Goal: Task Accomplishment & Management: Complete application form

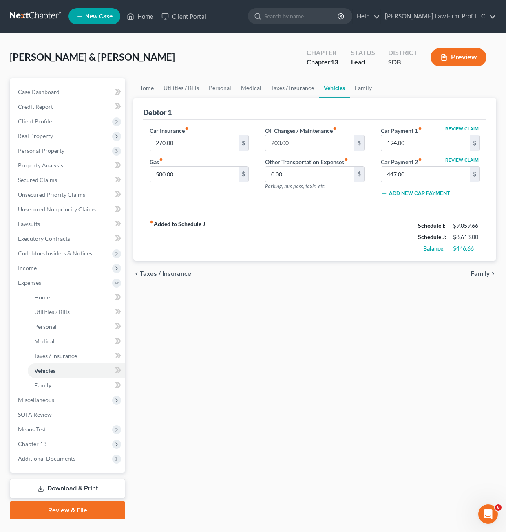
click at [433, 409] on div "Home Utilities / Bills Personal Medical Taxes / Insurance Vehicles Family Debto…" at bounding box center [314, 299] width 371 height 442
click at [396, 444] on div "Home Utilities / Bills Personal Medical Taxes / Insurance Vehicles Family Debto…" at bounding box center [314, 299] width 371 height 442
click at [252, 338] on div "Home Utilities / Bills Personal Medical Taxes / Insurance Vehicles Family Debto…" at bounding box center [314, 299] width 371 height 442
drag, startPoint x: 261, startPoint y: 334, endPoint x: 178, endPoint y: 369, distance: 89.9
click at [261, 334] on div "Home Utilities / Bills Personal Medical Taxes / Insurance Vehicles Family Debto…" at bounding box center [314, 299] width 371 height 442
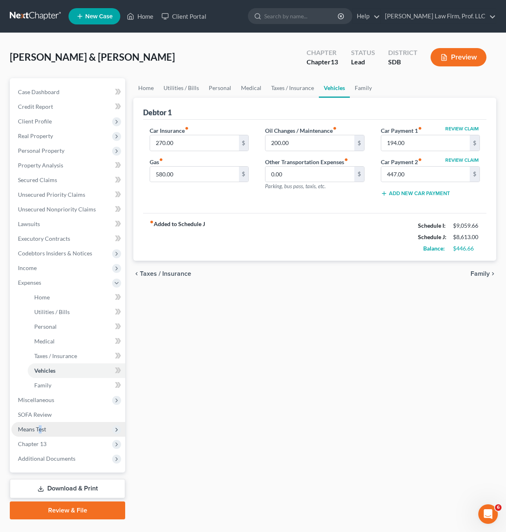
click at [40, 429] on span "Means Test" at bounding box center [32, 429] width 28 height 7
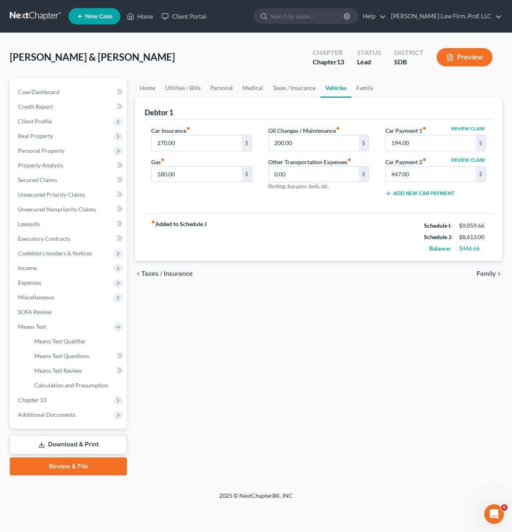
drag, startPoint x: 40, startPoint y: 429, endPoint x: 20, endPoint y: 361, distance: 70.3
click at [20, 361] on ul "Exemption from Presumption Means Test Qualifier Means Test Questions Means Test…" at bounding box center [68, 363] width 115 height 59
drag, startPoint x: 52, startPoint y: 355, endPoint x: 57, endPoint y: 354, distance: 5.4
click at [53, 355] on span "Means Test Questions" at bounding box center [61, 356] width 55 height 7
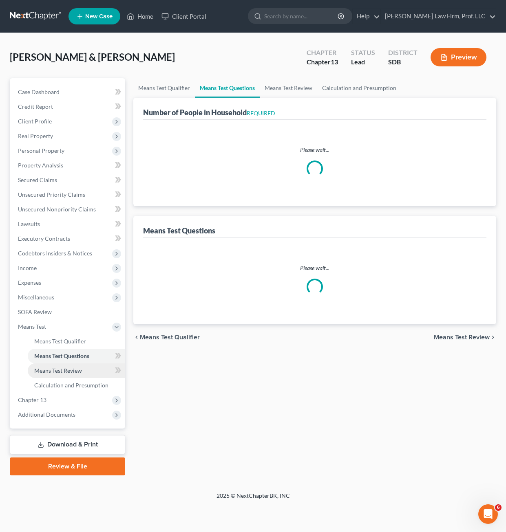
select select "1"
select select "60"
select select "1"
select select "60"
select select "2"
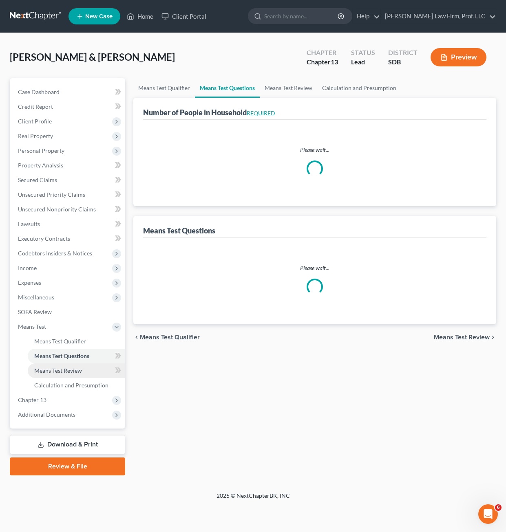
select select "4"
select select "0"
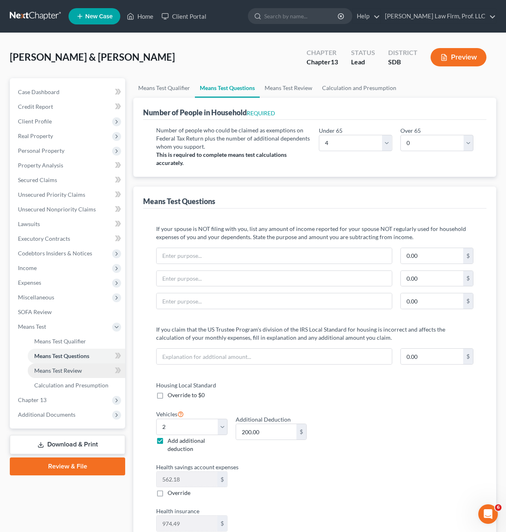
click at [74, 374] on span "Means Test Review" at bounding box center [58, 370] width 48 height 7
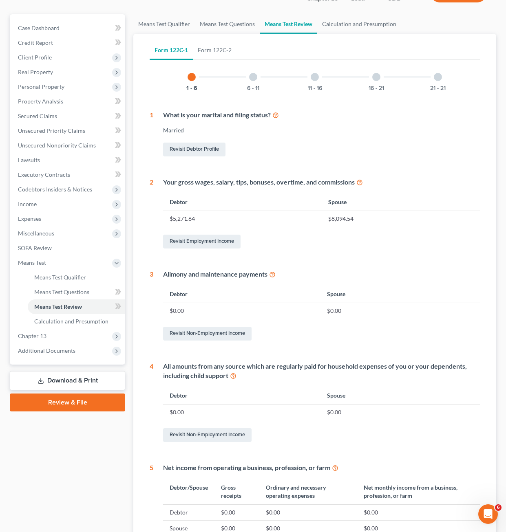
scroll to position [82, 0]
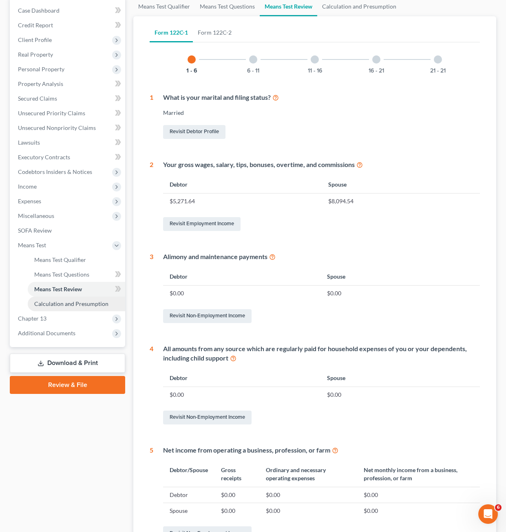
click at [74, 301] on span "Calculation and Presumption" at bounding box center [71, 303] width 74 height 7
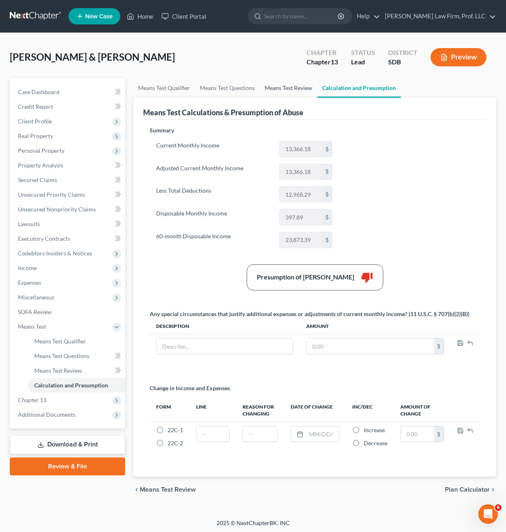
click at [268, 93] on link "Means Test Review" at bounding box center [288, 88] width 57 height 20
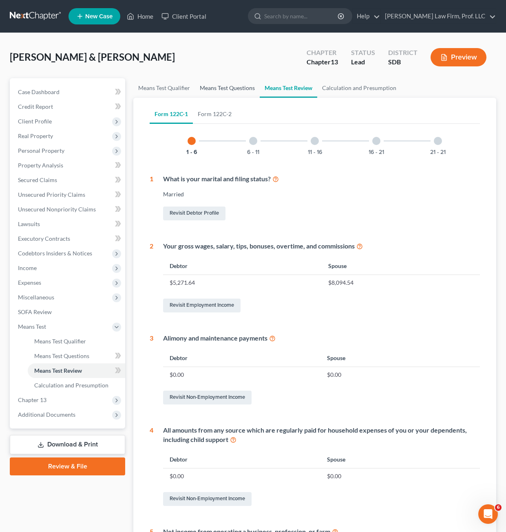
click at [233, 88] on link "Means Test Questions" at bounding box center [227, 88] width 65 height 20
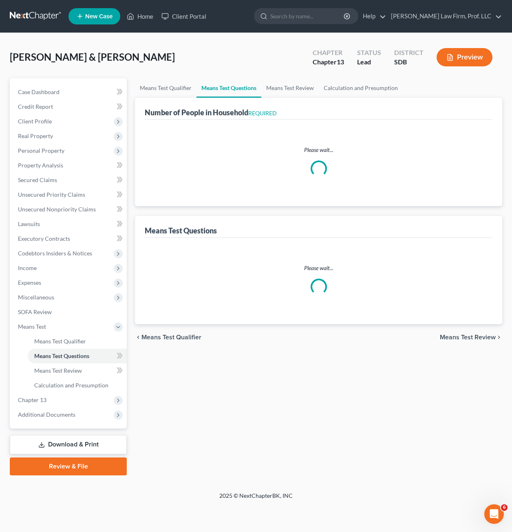
select select "1"
select select "60"
select select "1"
select select "60"
select select "4"
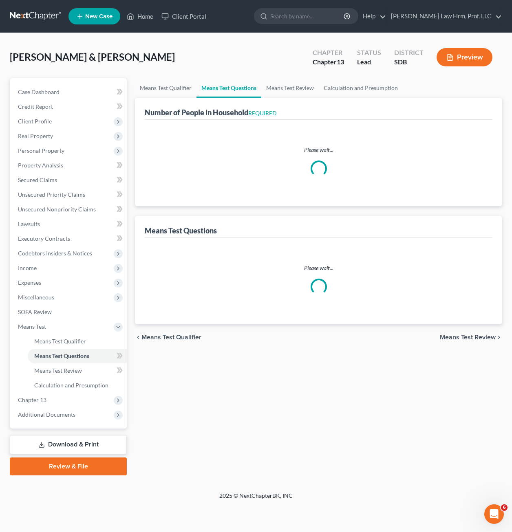
select select "0"
select select "2"
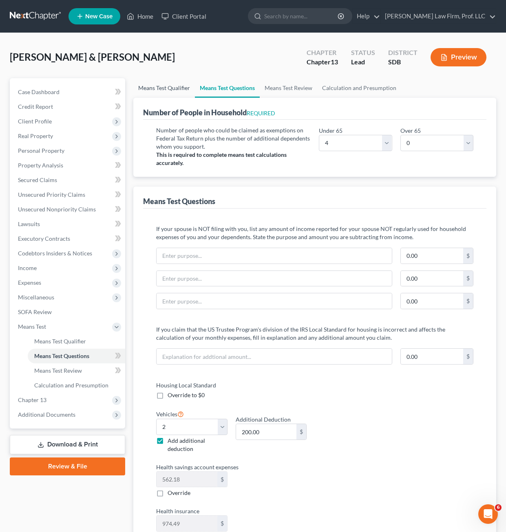
click at [175, 91] on link "Means Test Qualifier" at bounding box center [164, 88] width 62 height 20
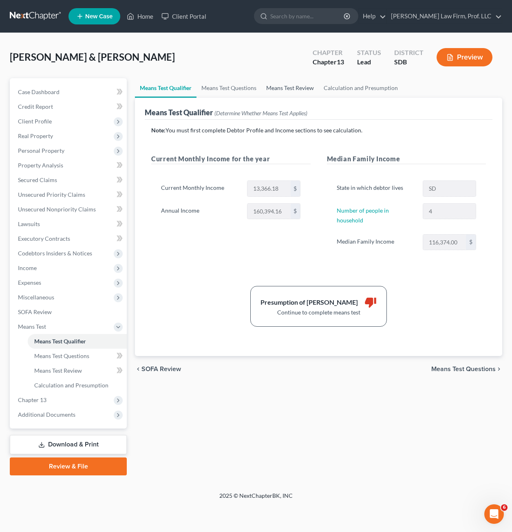
click at [293, 88] on link "Means Test Review" at bounding box center [289, 88] width 57 height 20
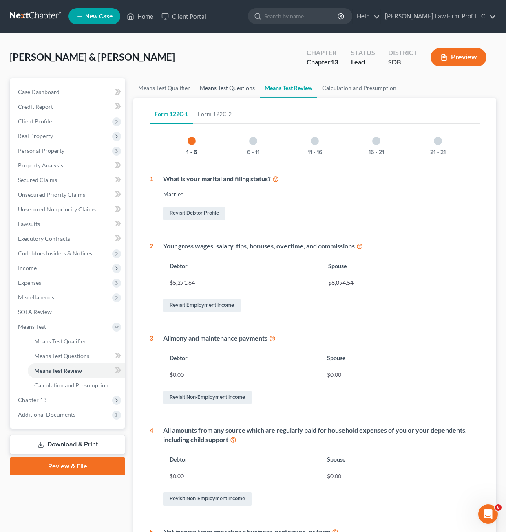
click at [243, 92] on link "Means Test Questions" at bounding box center [227, 88] width 65 height 20
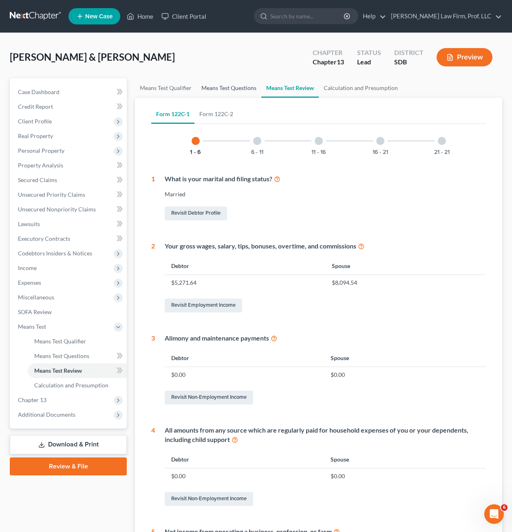
select select "4"
select select "0"
select select "2"
select select "1"
select select "60"
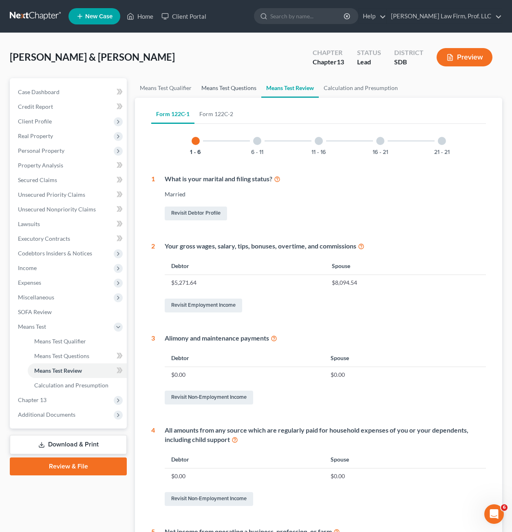
select select "1"
select select "60"
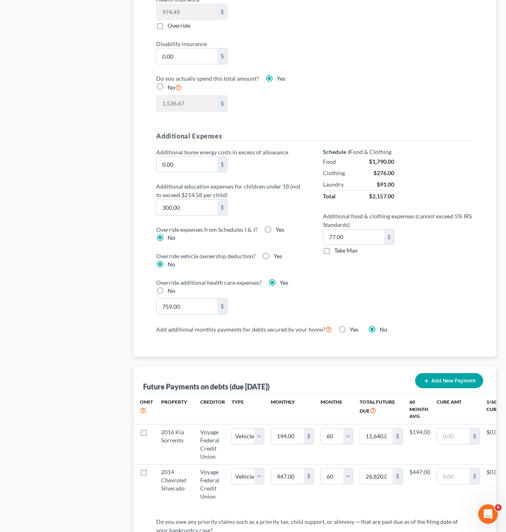
scroll to position [530, 0]
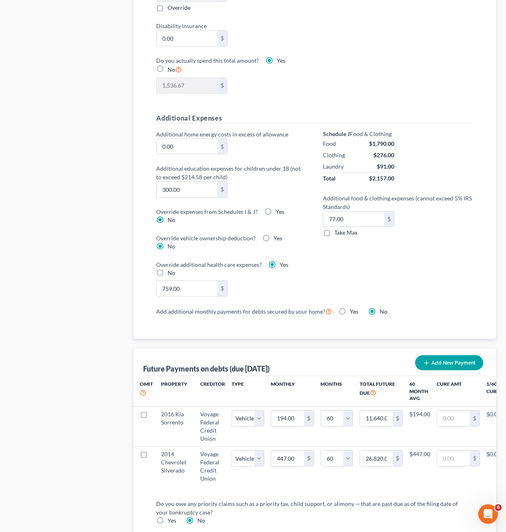
click at [334, 234] on label "Take Max" at bounding box center [345, 233] width 23 height 8
click at [338, 234] on input "Take Max" at bounding box center [340, 231] width 5 height 5
checkbox input "true"
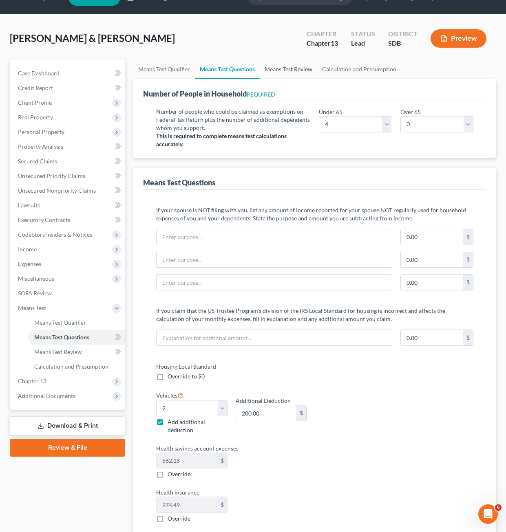
scroll to position [0, 0]
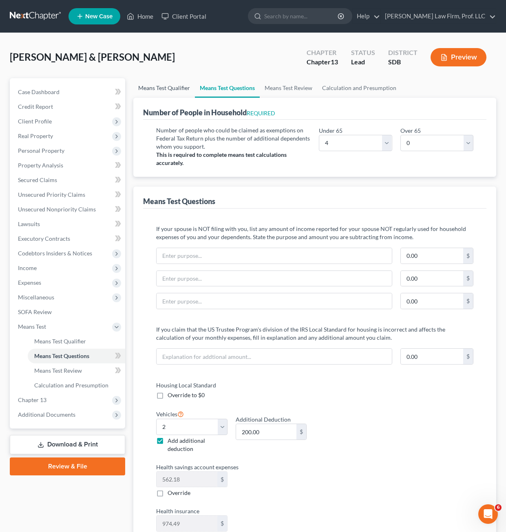
click at [163, 90] on link "Means Test Qualifier" at bounding box center [164, 88] width 62 height 20
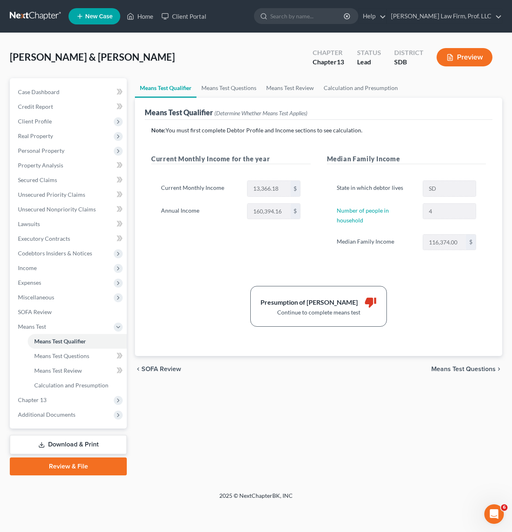
click at [367, 394] on div "Means Test Qualifier Means Test Questions Means Test Review Calculation and Pre…" at bounding box center [319, 277] width 376 height 398
click at [391, 91] on link "Calculation and Presumption" at bounding box center [361, 88] width 84 height 20
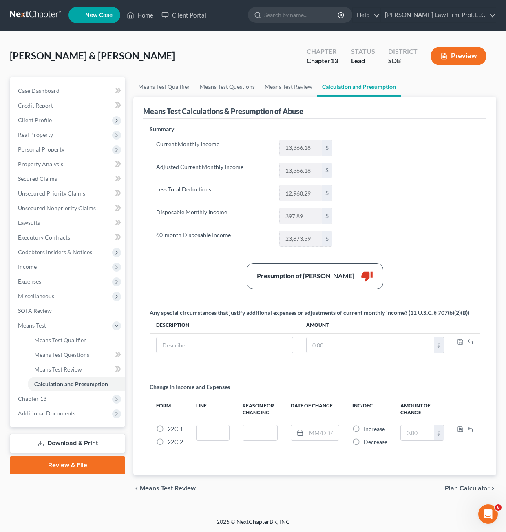
scroll to position [2, 0]
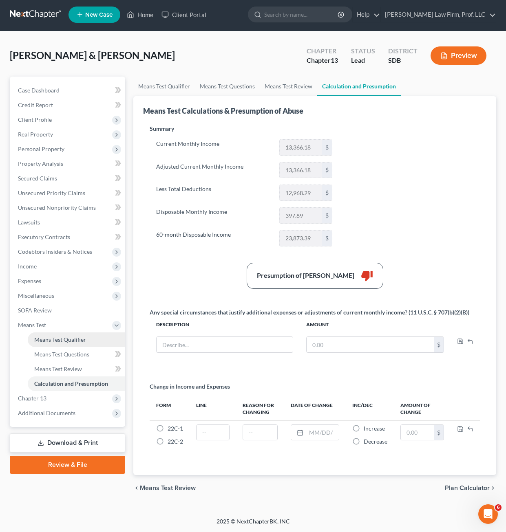
click at [57, 342] on span "Means Test Qualifier" at bounding box center [60, 339] width 52 height 7
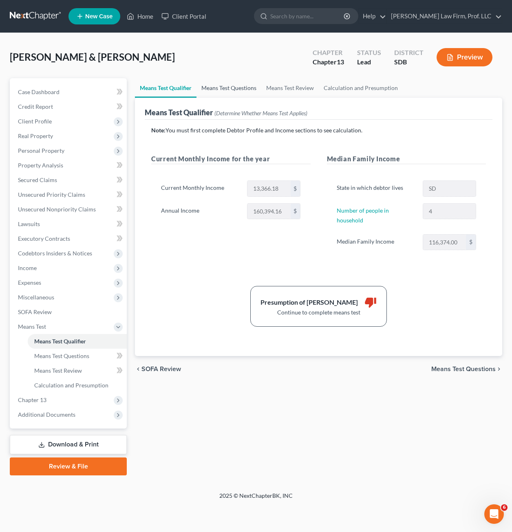
click at [213, 88] on link "Means Test Questions" at bounding box center [229, 88] width 65 height 20
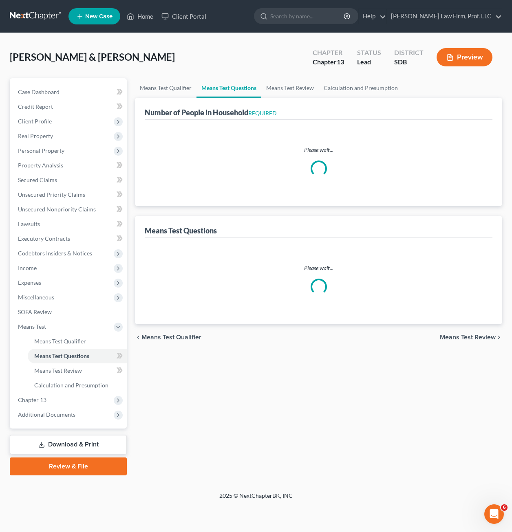
select select "1"
select select "60"
select select "1"
select select "60"
select select "4"
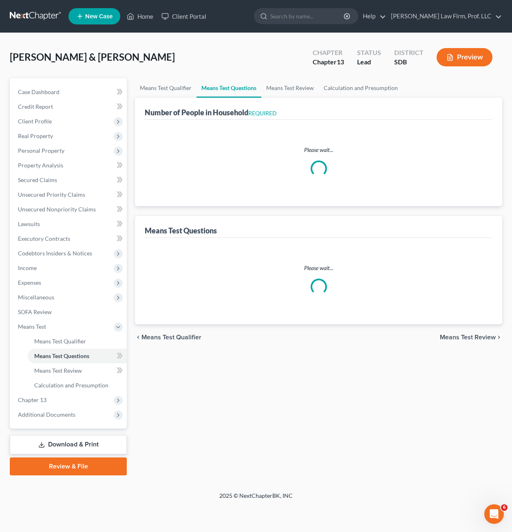
select select "0"
select select "2"
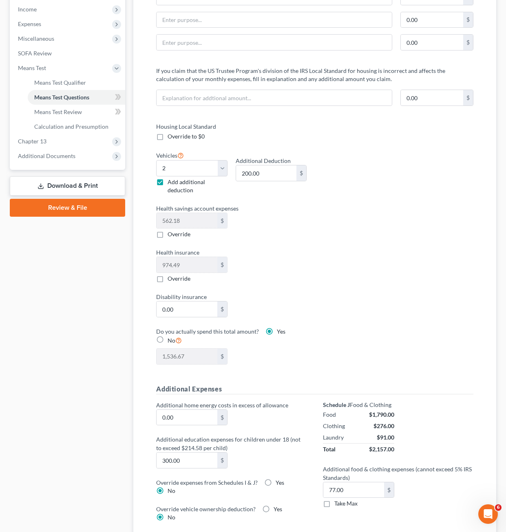
scroll to position [245, 0]
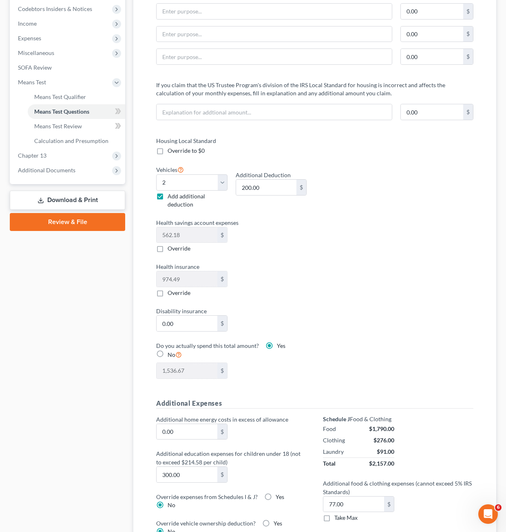
click at [318, 229] on div "Housing Local Standard Override to $0 Vehicles Select 0 1 2 3 4 5 Add additiona…" at bounding box center [315, 263] width 334 height 252
click at [320, 251] on div "Housing Local Standard Override to $0 Vehicles Select 0 1 2 3 4 5 Add additiona…" at bounding box center [315, 263] width 334 height 252
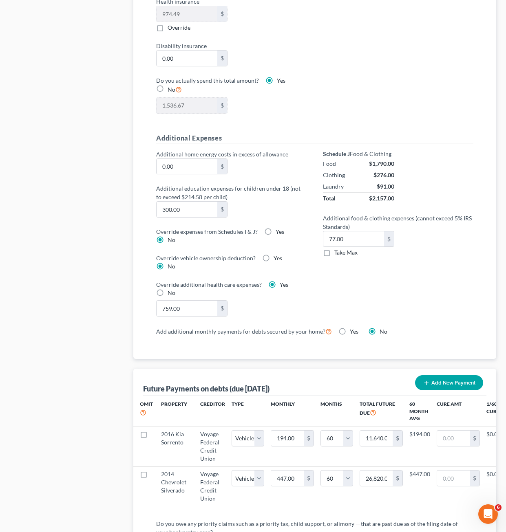
scroll to position [530, 0]
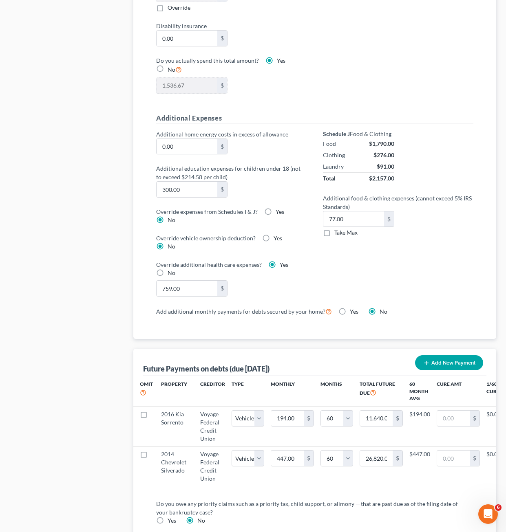
click at [293, 291] on div "759.00 $" at bounding box center [231, 289] width 159 height 16
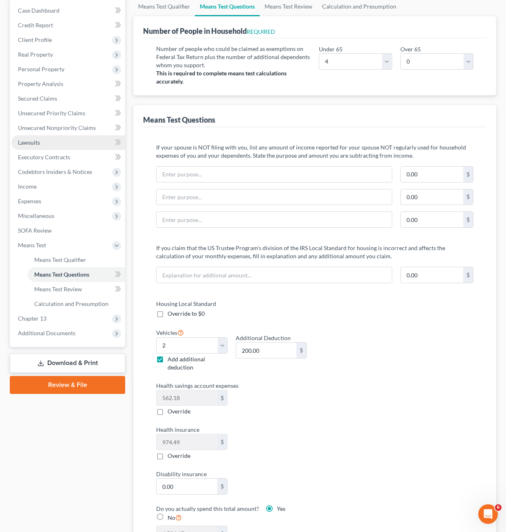
scroll to position [0, 0]
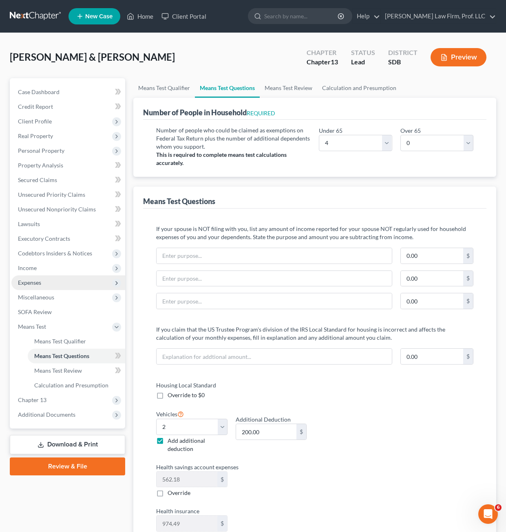
drag, startPoint x: 37, startPoint y: 281, endPoint x: 44, endPoint y: 280, distance: 6.6
click at [37, 281] on span "Expenses" at bounding box center [29, 282] width 23 height 7
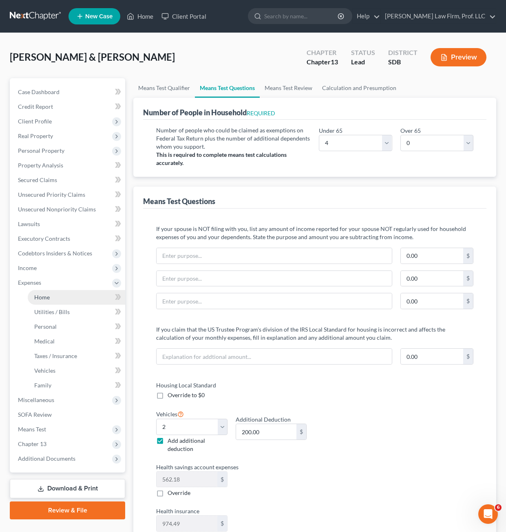
click at [46, 296] on span "Home" at bounding box center [41, 297] width 15 height 7
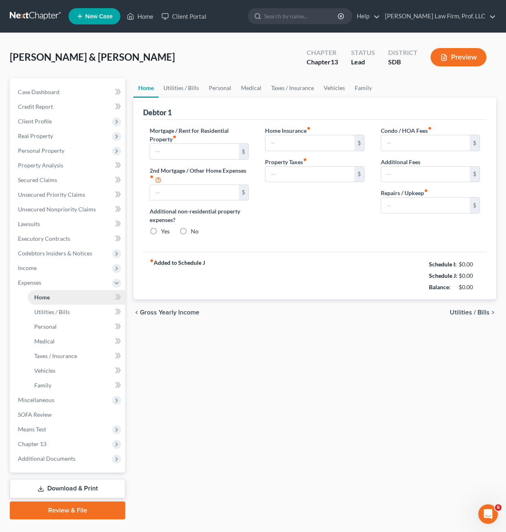
type input "1,200.00"
type input "0.00"
radio input "true"
type input "0.00"
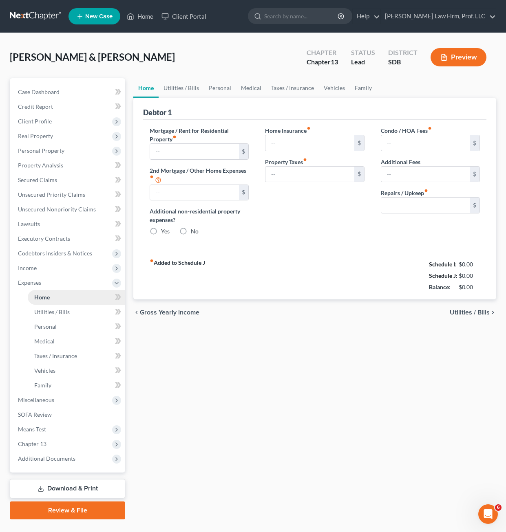
type input "0.00"
type input "25.00"
click at [300, 88] on link "Taxes / Insurance" at bounding box center [292, 88] width 53 height 20
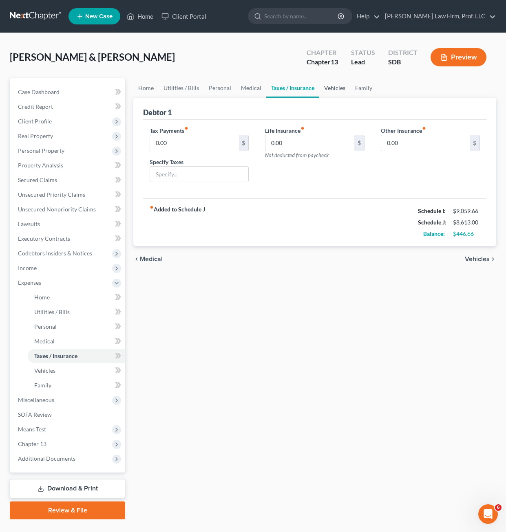
click at [333, 90] on link "Vehicles" at bounding box center [334, 88] width 31 height 20
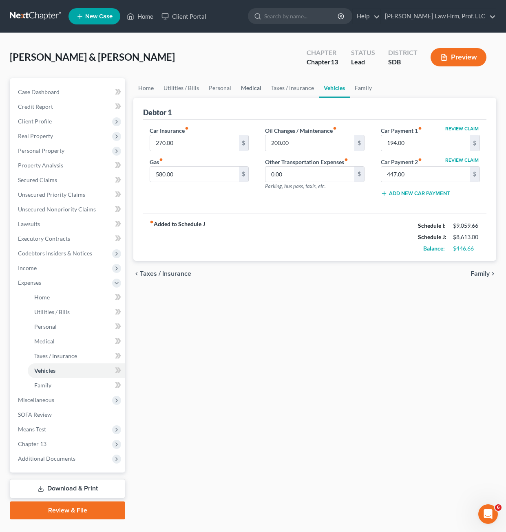
click at [251, 85] on link "Medical" at bounding box center [251, 88] width 30 height 20
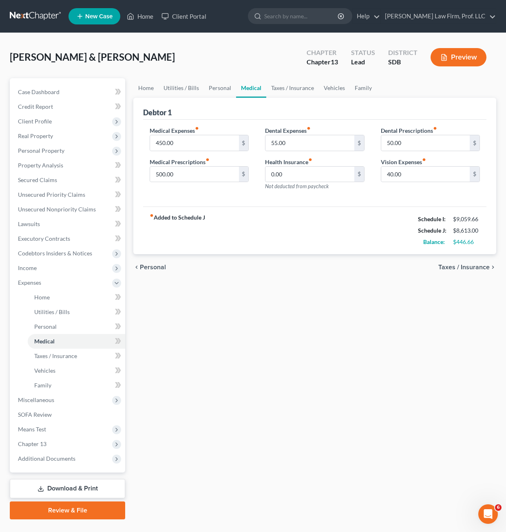
click at [417, 375] on div "Home Utilities / Bills Personal Medical Taxes / Insurance Vehicles Family Debto…" at bounding box center [314, 299] width 371 height 442
click at [284, 82] on link "Taxes / Insurance" at bounding box center [292, 88] width 53 height 20
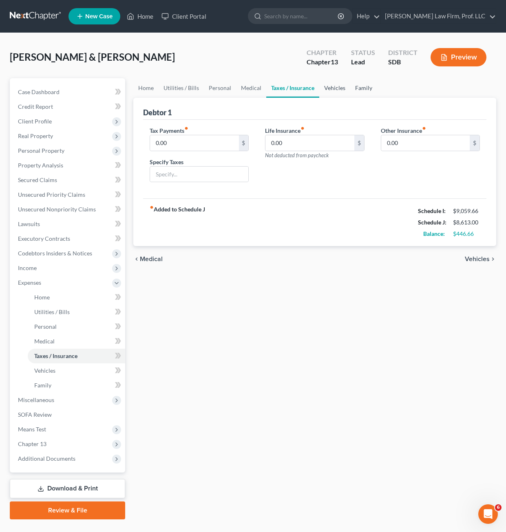
click at [342, 91] on link "Vehicles" at bounding box center [334, 88] width 31 height 20
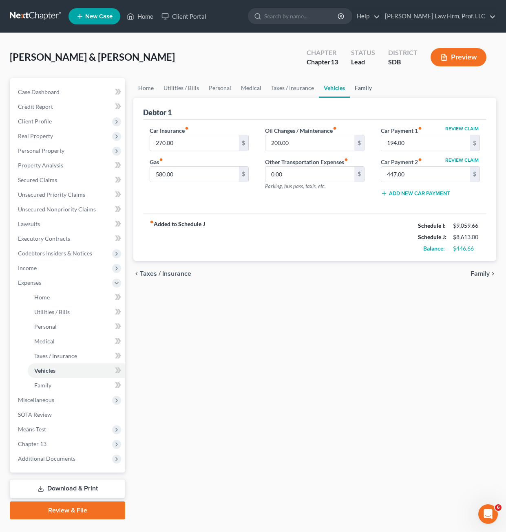
click at [361, 90] on link "Family" at bounding box center [363, 88] width 27 height 20
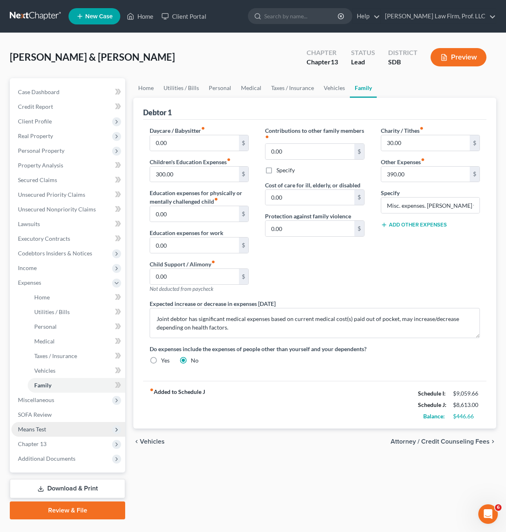
click at [57, 425] on span "Means Test" at bounding box center [68, 429] width 114 height 15
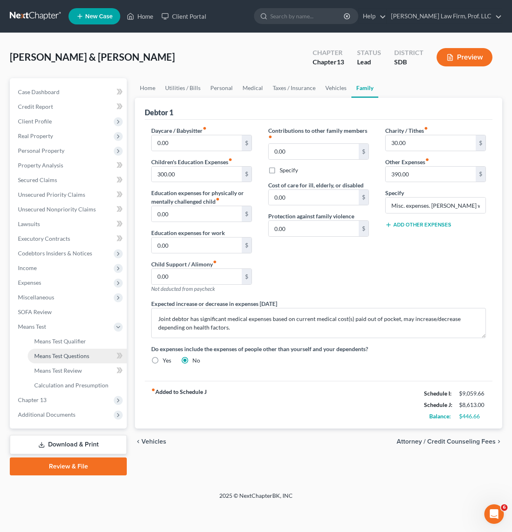
click at [77, 358] on span "Means Test Questions" at bounding box center [61, 356] width 55 height 7
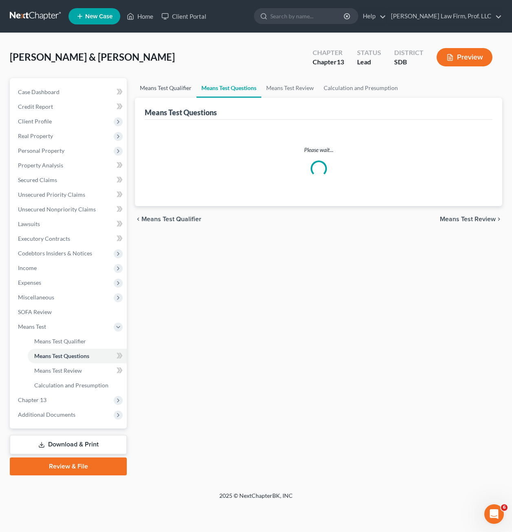
select select "4"
select select "0"
select select "1"
select select "60"
select select "1"
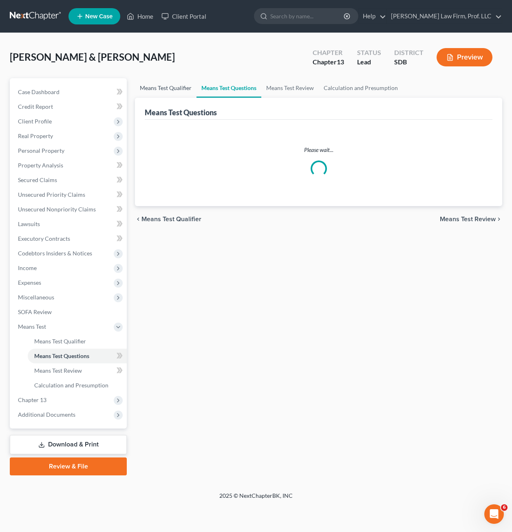
select select "60"
select select "2"
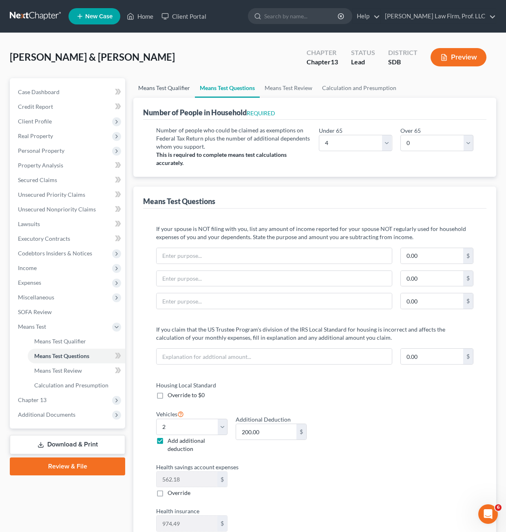
click at [175, 85] on link "Means Test Qualifier" at bounding box center [164, 88] width 62 height 20
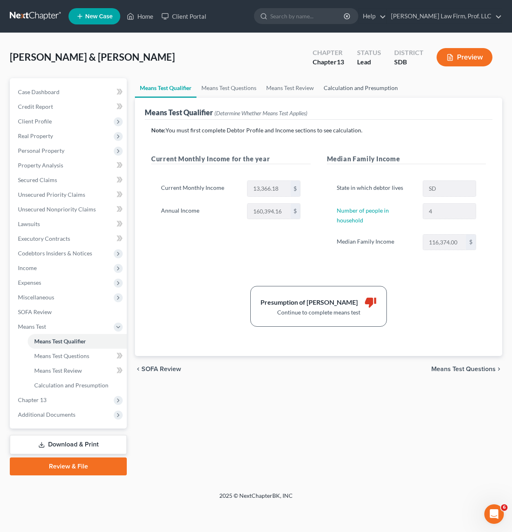
click at [380, 86] on link "Calculation and Presumption" at bounding box center [361, 88] width 84 height 20
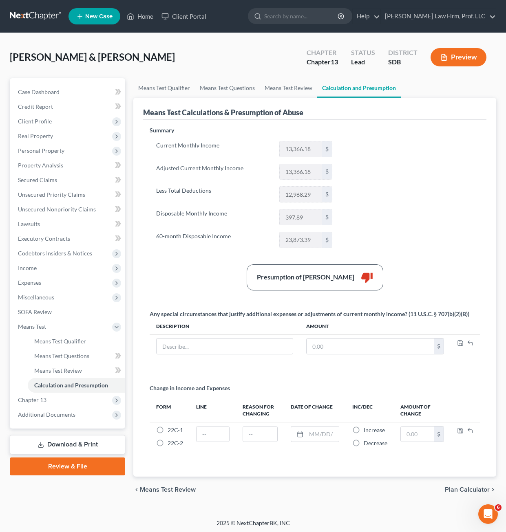
click at [401, 178] on div "Summary Current Monthly Income 13,366.18 $ Adjusted Current Monthly Income 13,3…" at bounding box center [315, 296] width 338 height 341
click at [204, 257] on div "Summary Current Monthly Income 13,366.18 $ Adjusted Current Monthly Income 13,3…" at bounding box center [315, 296] width 338 height 341
click at [295, 92] on link "Means Test Review" at bounding box center [288, 88] width 57 height 20
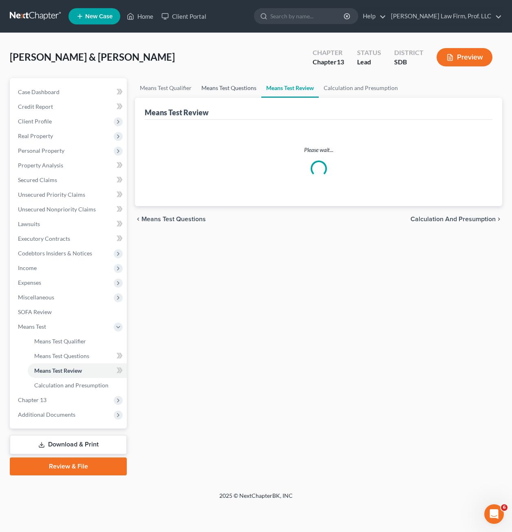
click at [241, 90] on link "Means Test Questions" at bounding box center [229, 88] width 65 height 20
select select "4"
select select "0"
select select "2"
select select "1"
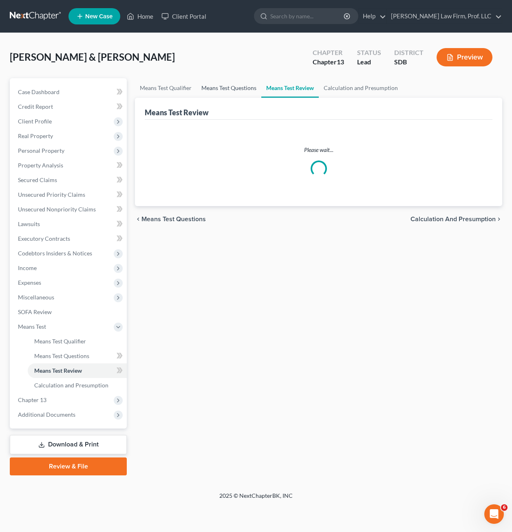
select select "60"
select select "1"
select select "60"
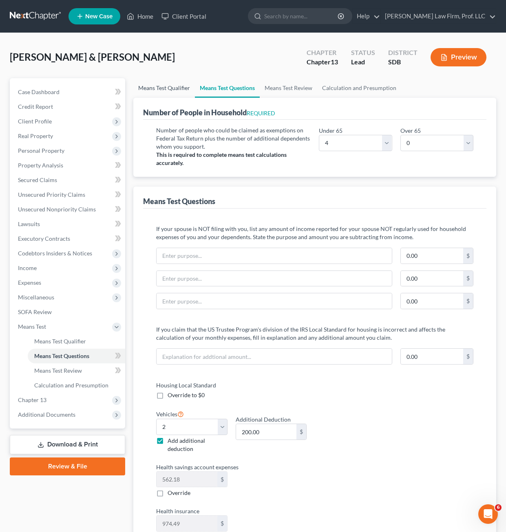
click at [180, 89] on link "Means Test Qualifier" at bounding box center [164, 88] width 62 height 20
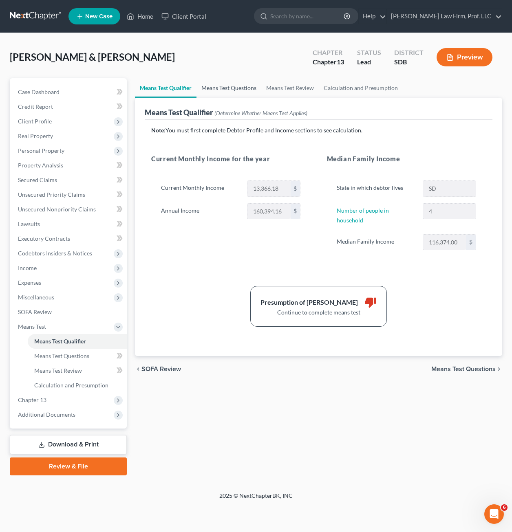
click at [221, 88] on link "Means Test Questions" at bounding box center [229, 88] width 65 height 20
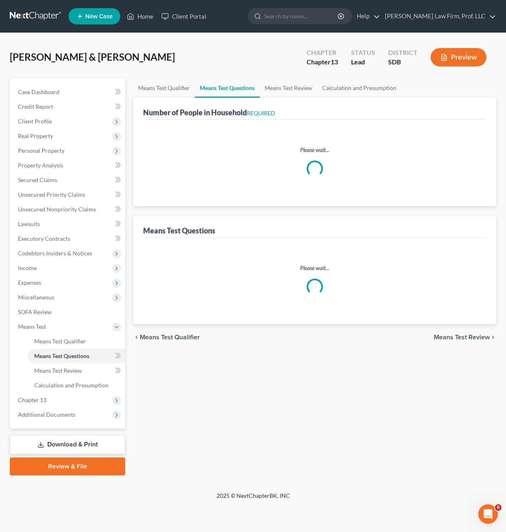
select select "1"
select select "60"
select select "1"
select select "60"
select select "4"
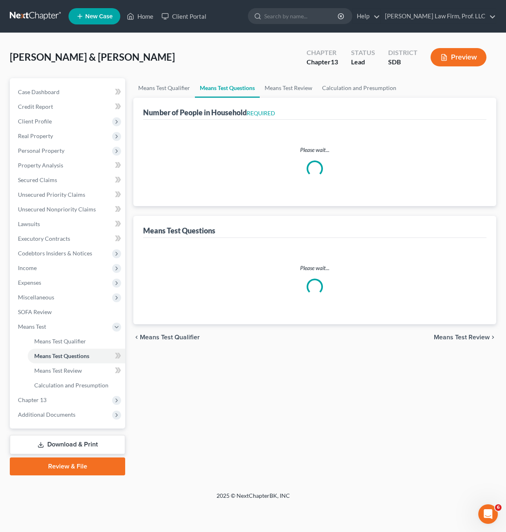
select select "0"
select select "2"
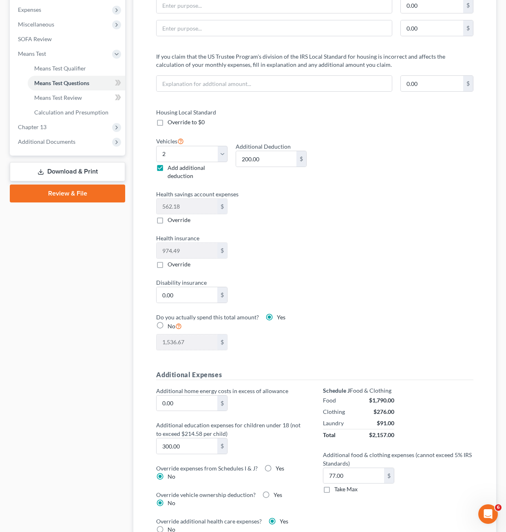
scroll to position [285, 0]
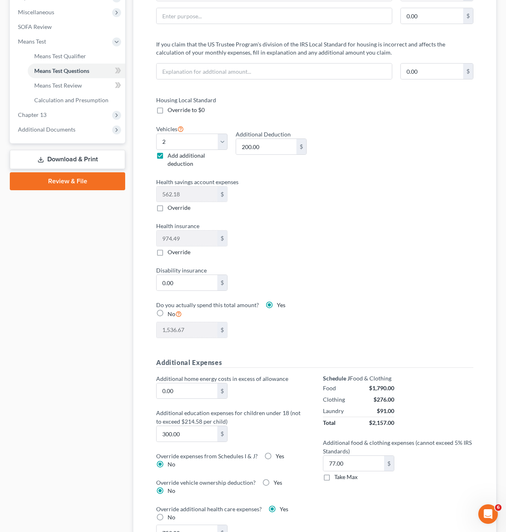
click at [306, 278] on div "Disability insurance 0.00 $" at bounding box center [231, 278] width 159 height 25
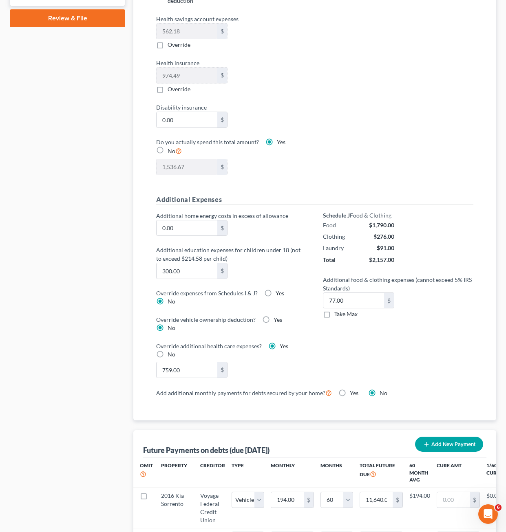
scroll to position [489, 0]
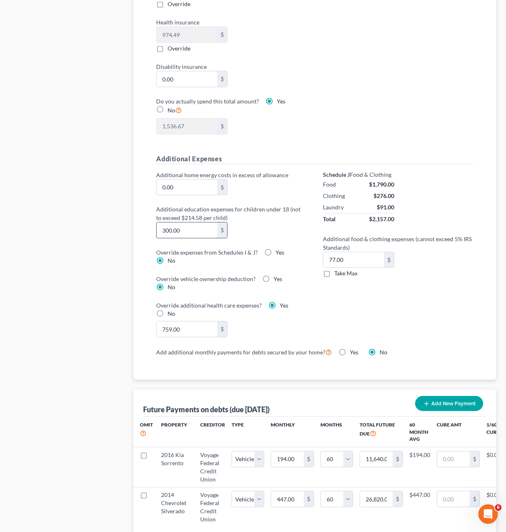
click at [199, 232] on input "300.00" at bounding box center [187, 230] width 60 height 15
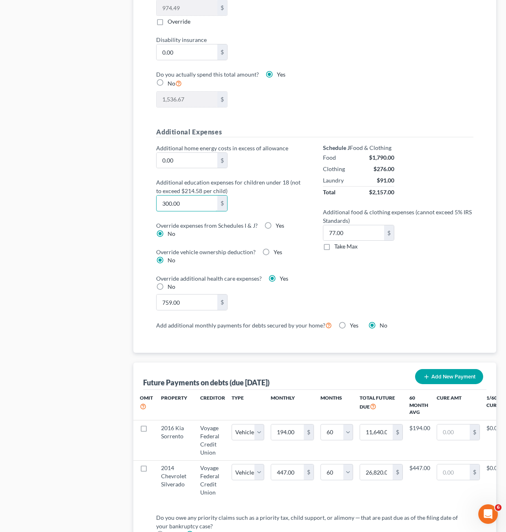
scroll to position [530, 0]
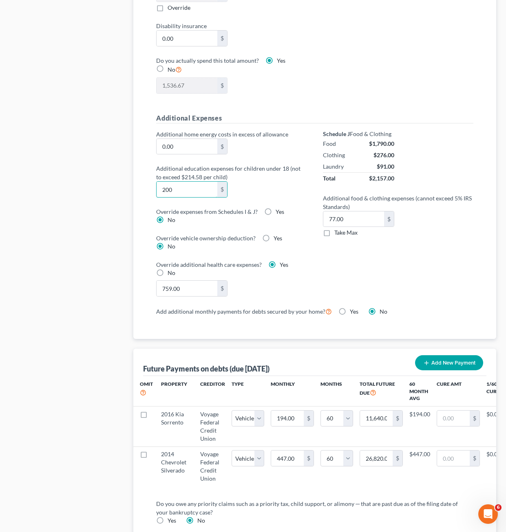
type input "200"
click at [455, 225] on div "Additional food & clothing expenses (cannot exceed 5% IRS Standards) 77.00 $ Ta…" at bounding box center [398, 215] width 159 height 43
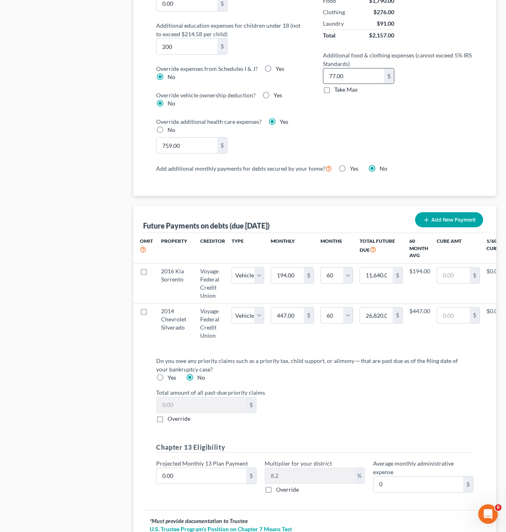
scroll to position [693, 0]
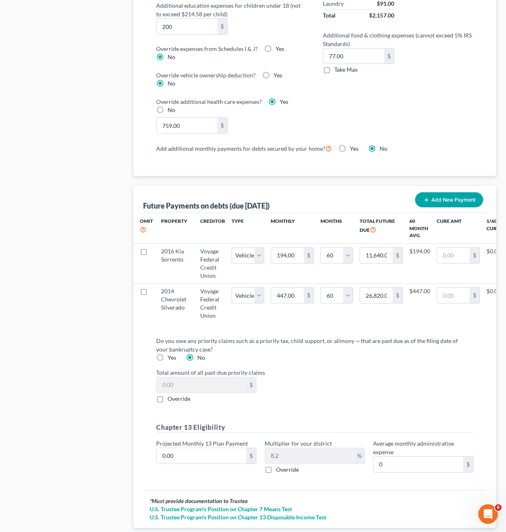
click at [390, 77] on div "Schedule J Food & Clothing Food $1,790.00 Clothing $276.00 Laundry $91.00 Total…" at bounding box center [398, 55] width 167 height 177
click at [334, 71] on label "Take Max" at bounding box center [345, 70] width 23 height 8
click at [338, 71] on input "Take Max" at bounding box center [340, 68] width 5 height 5
checkbox input "true"
click at [408, 82] on div "Schedule J Food & Clothing Food $1,790.00 Clothing $276.00 Laundry $91.00 Total…" at bounding box center [398, 55] width 167 height 177
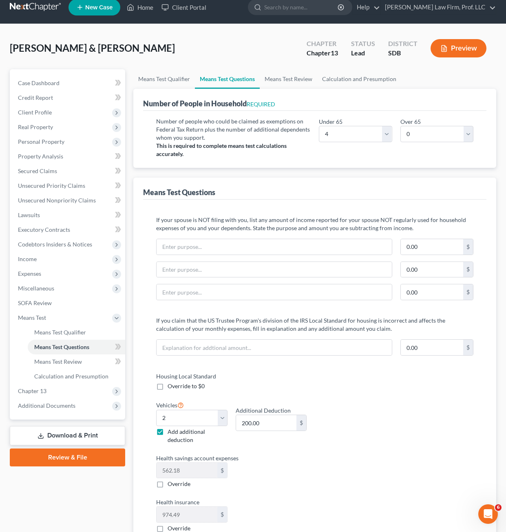
scroll to position [0, 0]
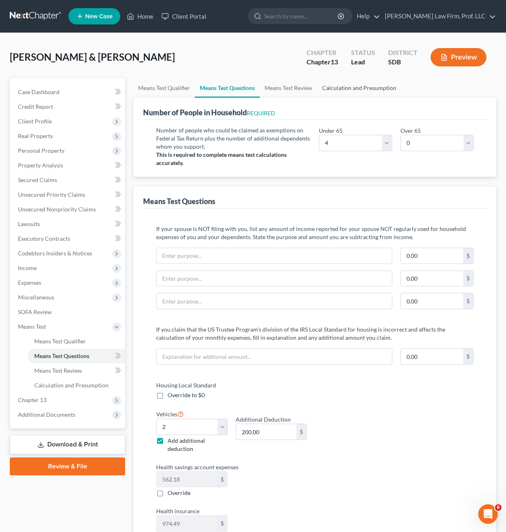
click at [359, 91] on link "Calculation and Presumption" at bounding box center [359, 88] width 84 height 20
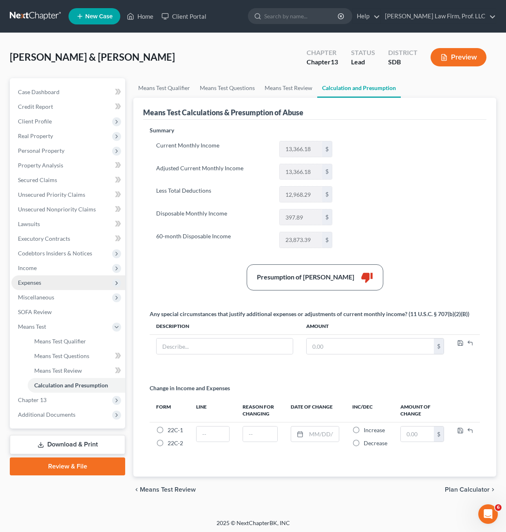
click at [30, 277] on span "Expenses" at bounding box center [68, 283] width 114 height 15
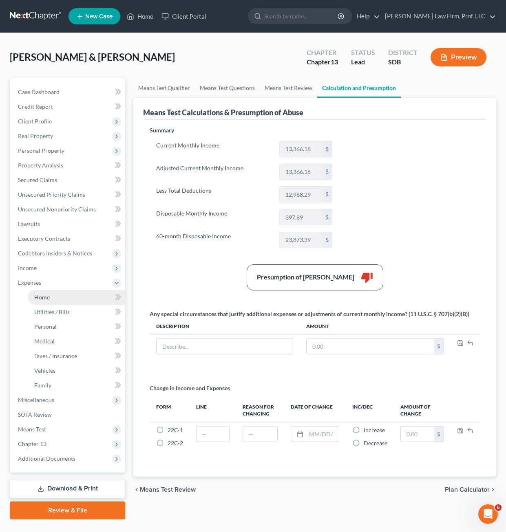
click at [53, 295] on link "Home" at bounding box center [76, 297] width 97 height 15
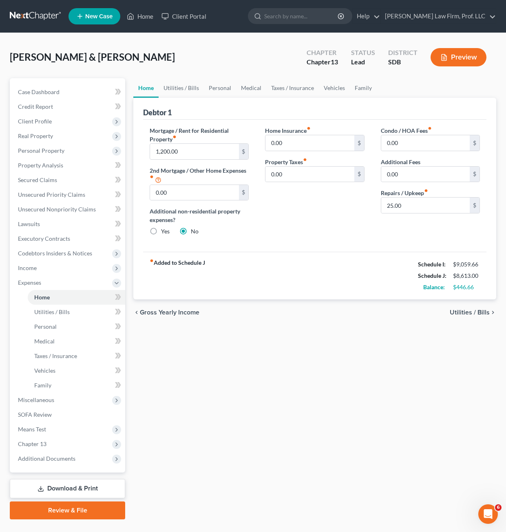
click at [376, 90] on ul "Home Utilities / Bills Personal Medical Taxes / Insurance Vehicles Family" at bounding box center [314, 88] width 363 height 20
click at [366, 90] on link "Family" at bounding box center [363, 88] width 27 height 20
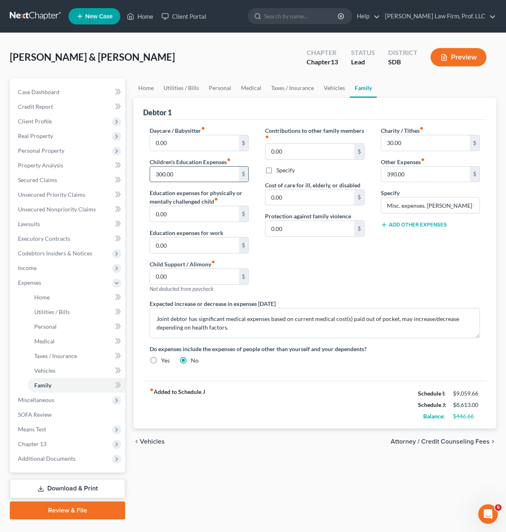
click at [172, 177] on input "300.00" at bounding box center [194, 174] width 88 height 15
type input "200"
click at [260, 428] on div "fiber_manual_record Added to Schedule J Schedule I: $9,059.66 Schedule J: $8,51…" at bounding box center [314, 405] width 343 height 48
drag, startPoint x: 421, startPoint y: 289, endPoint x: 442, endPoint y: 250, distance: 44.3
click at [422, 289] on div "Charity / Tithes fiber_manual_record 30.00 $ Other Expenses fiber_manual_record…" at bounding box center [430, 212] width 115 height 173
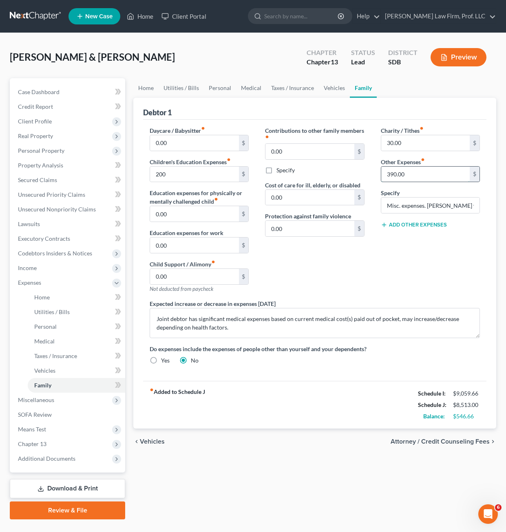
click at [422, 176] on input "390.00" at bounding box center [425, 174] width 88 height 15
click at [466, 276] on div "Charity / Tithes fiber_manual_record 30.00 $ Other Expenses fiber_manual_record…" at bounding box center [430, 212] width 115 height 173
click at [429, 136] on div "30.00 $" at bounding box center [430, 143] width 99 height 16
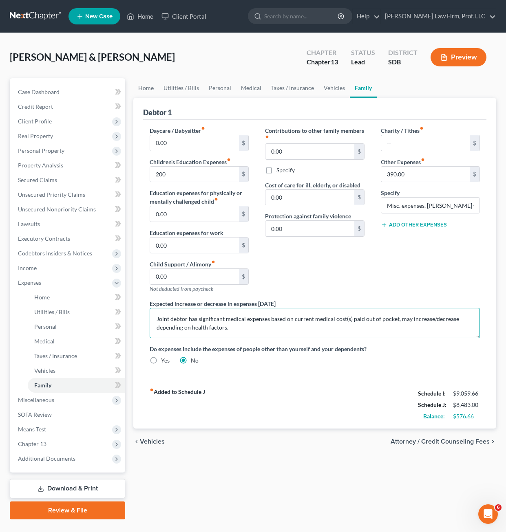
drag, startPoint x: 395, startPoint y: 316, endPoint x: 403, endPoint y: 279, distance: 37.8
click at [395, 315] on textarea "Joint debtor has significant medical expenses based on current medical cost(s) …" at bounding box center [315, 323] width 330 height 30
click at [402, 274] on div "Charity / Tithes fiber_manual_record $ Other Expenses fiber_manual_record 390.0…" at bounding box center [430, 212] width 115 height 173
click at [433, 254] on div "Charity / Tithes fiber_manual_record $ Other Expenses fiber_manual_record 390.0…" at bounding box center [430, 212] width 115 height 173
click at [300, 281] on div "Contributions to other family members fiber_manual_record 0.00 $ Specify Cost o…" at bounding box center [314, 212] width 115 height 173
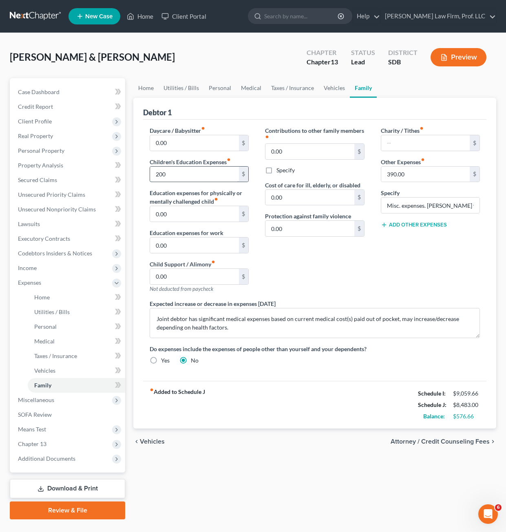
click at [211, 174] on input "200" at bounding box center [194, 174] width 88 height 15
click at [363, 249] on div "Contributions to other family members fiber_manual_record 0.00 $ Specify Cost o…" at bounding box center [314, 212] width 115 height 173
click at [188, 177] on input "200" at bounding box center [194, 174] width 88 height 15
drag, startPoint x: 212, startPoint y: 177, endPoint x: 208, endPoint y: 173, distance: 5.5
click at [212, 177] on input "200" at bounding box center [194, 174] width 88 height 15
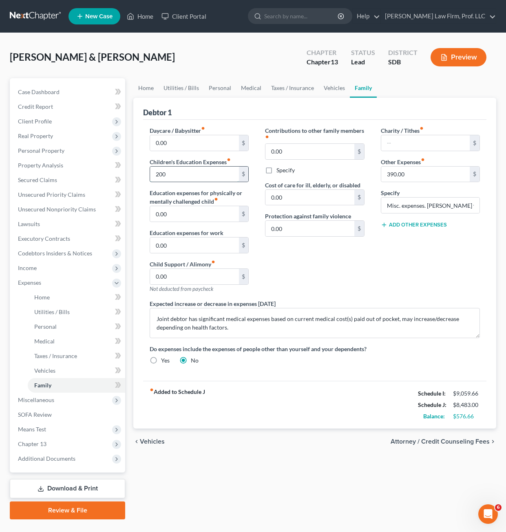
click at [207, 171] on input "200" at bounding box center [194, 174] width 88 height 15
click at [160, 176] on input "200" at bounding box center [194, 174] width 88 height 15
click at [236, 349] on label "Do expenses include the expenses of people other than yourself and your depende…" at bounding box center [315, 349] width 330 height 9
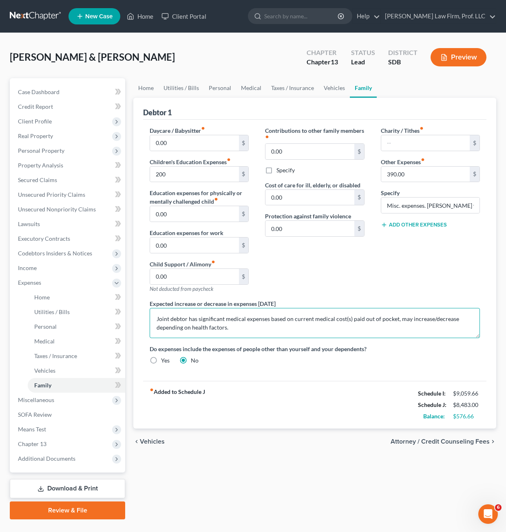
click at [241, 329] on textarea "Joint debtor has significant medical expenses based on current medical cost(s) …" at bounding box center [315, 323] width 330 height 30
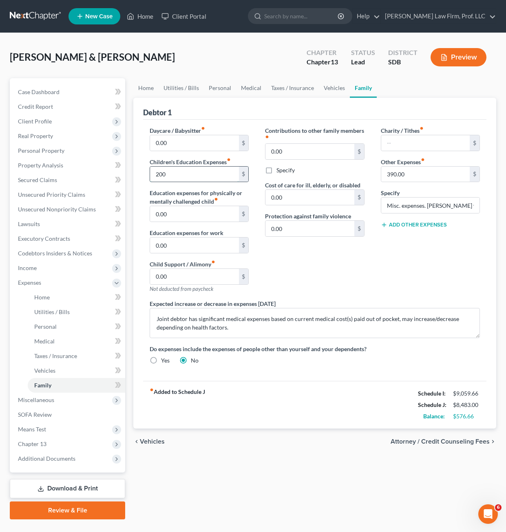
click at [177, 172] on input "200" at bounding box center [194, 174] width 88 height 15
type input "175"
click at [361, 347] on label "Do expenses include the expenses of people other than yourself and your depende…" at bounding box center [315, 349] width 330 height 9
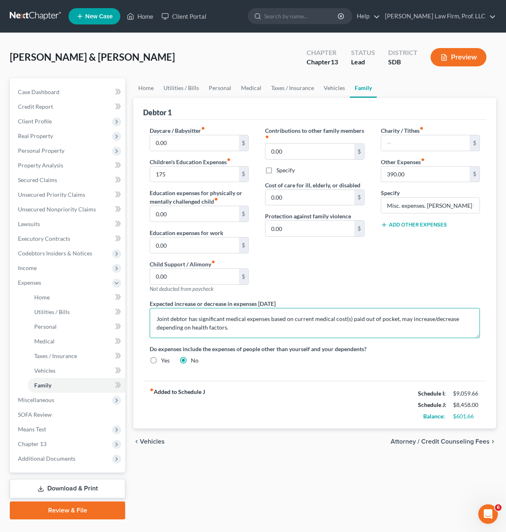
click at [293, 331] on textarea "Joint debtor has significant medical expenses based on current medical cost(s) …" at bounding box center [315, 323] width 330 height 30
click at [330, 86] on link "Vehicles" at bounding box center [334, 88] width 31 height 20
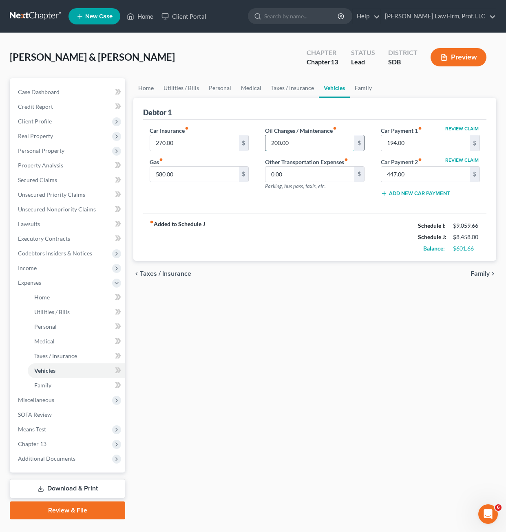
click at [306, 141] on input "200.00" at bounding box center [309, 142] width 88 height 15
click at [229, 215] on div "fiber_manual_record Added to Schedule J Schedule I: $9,059.66 Schedule J: $8,45…" at bounding box center [314, 237] width 343 height 48
click at [175, 83] on link "Utilities / Bills" at bounding box center [181, 88] width 45 height 20
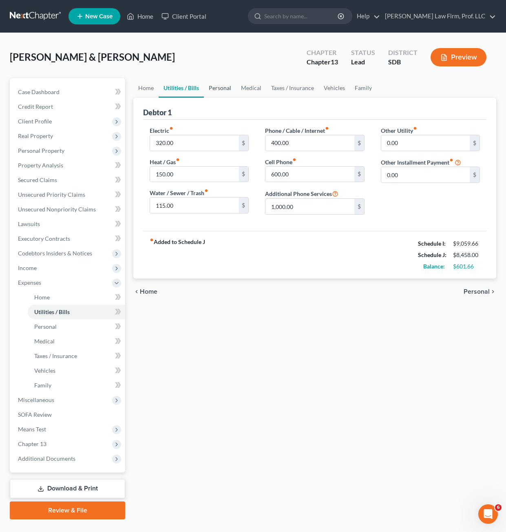
click at [225, 93] on link "Personal" at bounding box center [220, 88] width 32 height 20
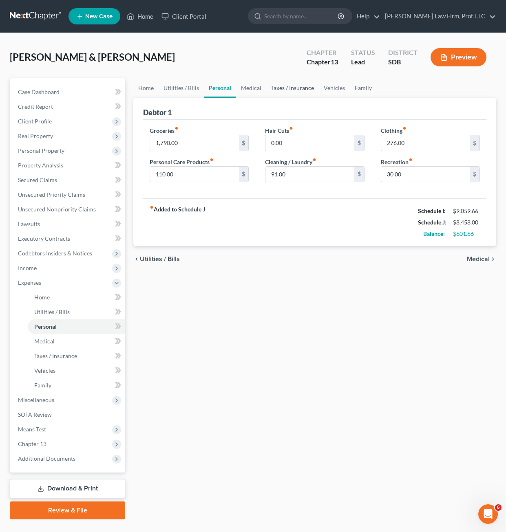
click at [266, 91] on link "Taxes / Insurance" at bounding box center [292, 88] width 53 height 20
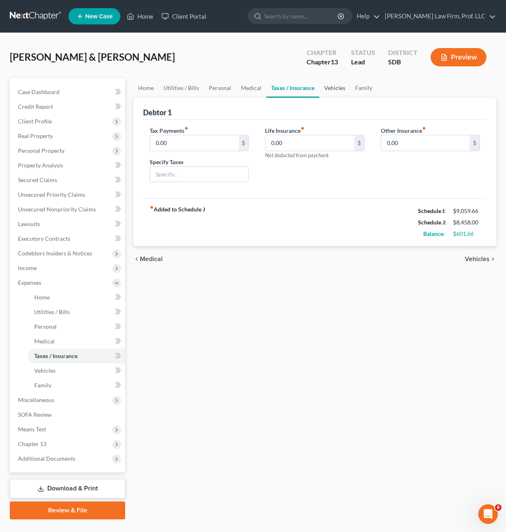
click at [319, 88] on link "Vehicles" at bounding box center [334, 88] width 31 height 20
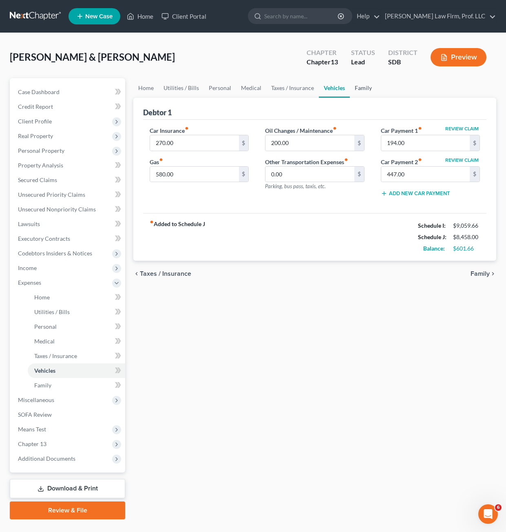
click at [360, 88] on link "Family" at bounding box center [363, 88] width 27 height 20
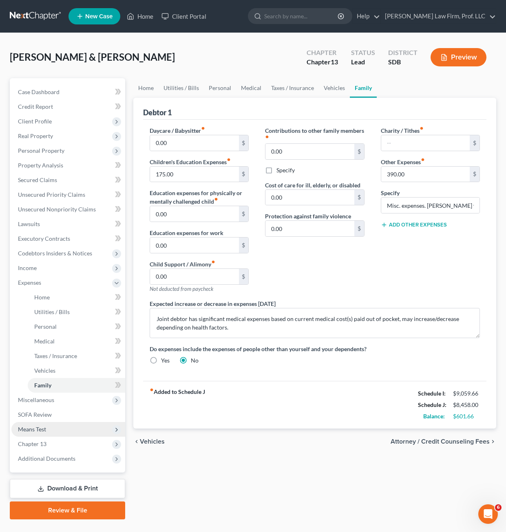
click at [31, 429] on span "Means Test" at bounding box center [32, 429] width 28 height 7
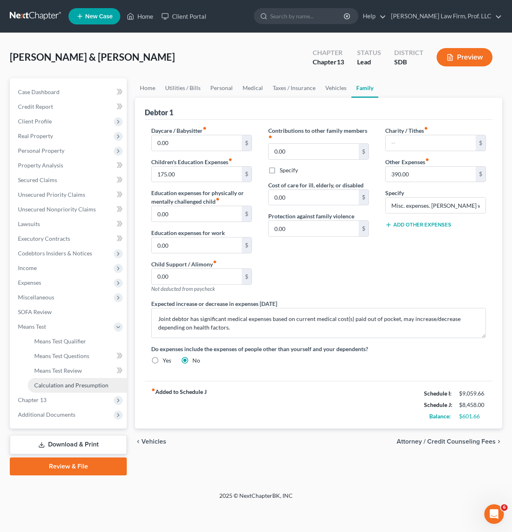
click at [68, 387] on span "Calculation and Presumption" at bounding box center [71, 385] width 74 height 7
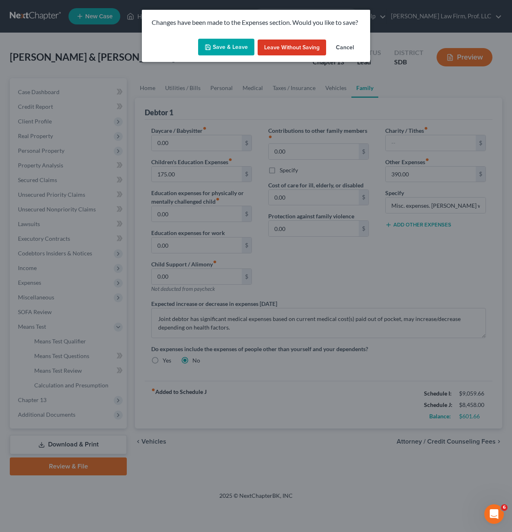
click at [230, 51] on button "Save & Leave" at bounding box center [226, 47] width 56 height 17
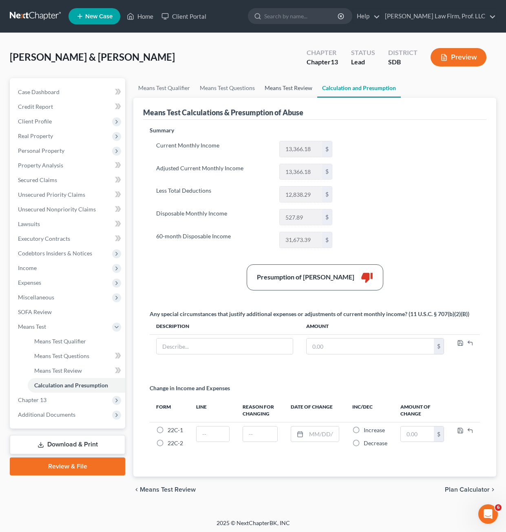
click at [288, 86] on link "Means Test Review" at bounding box center [288, 88] width 57 height 20
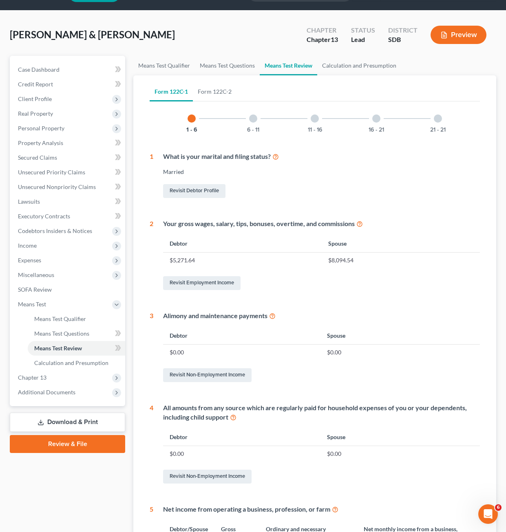
scroll to position [41, 0]
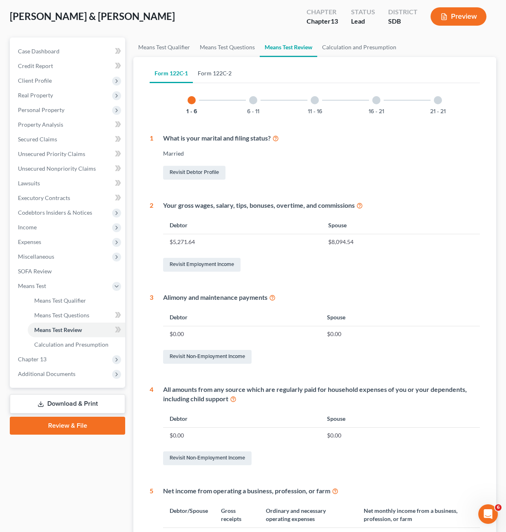
click at [206, 75] on link "Form 122C-2" at bounding box center [215, 74] width 44 height 20
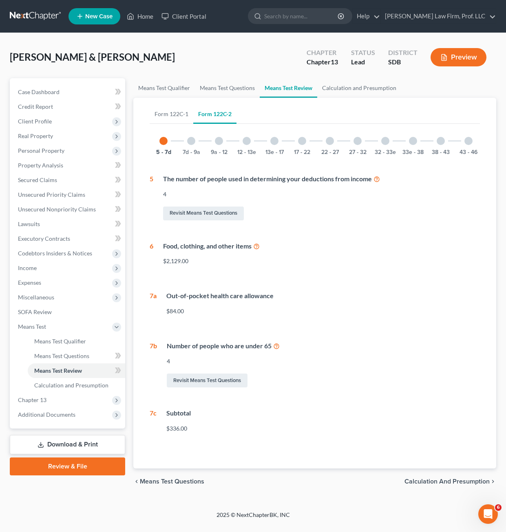
scroll to position [0, 0]
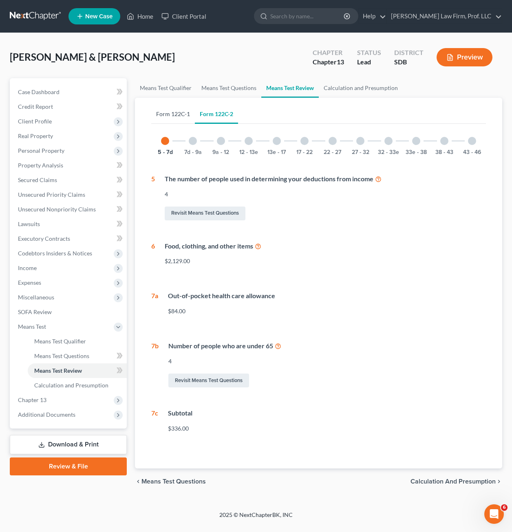
click at [174, 119] on link "Form 122C-1" at bounding box center [173, 114] width 44 height 20
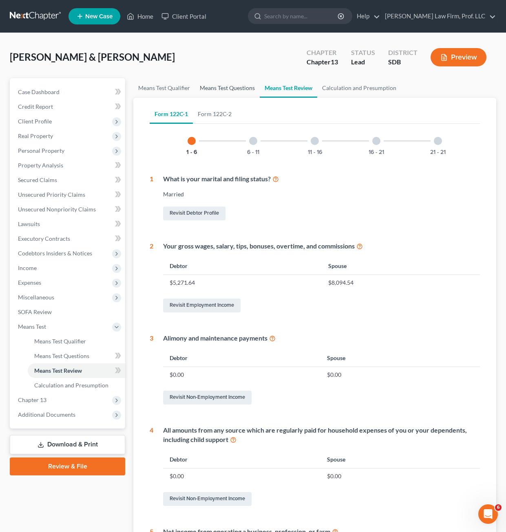
click at [216, 96] on link "Means Test Questions" at bounding box center [227, 88] width 65 height 20
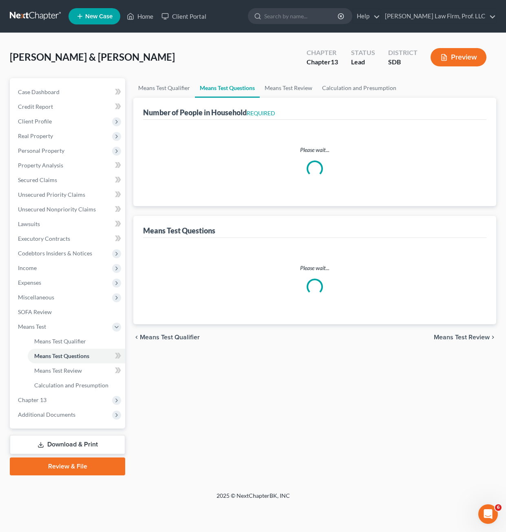
select select "1"
select select "60"
select select "1"
select select "60"
select select "4"
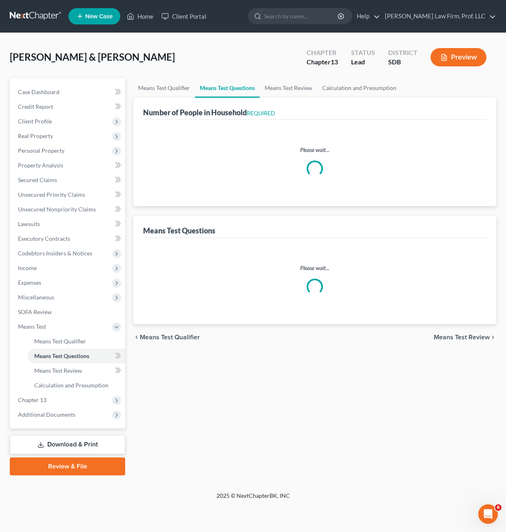
select select "0"
select select "2"
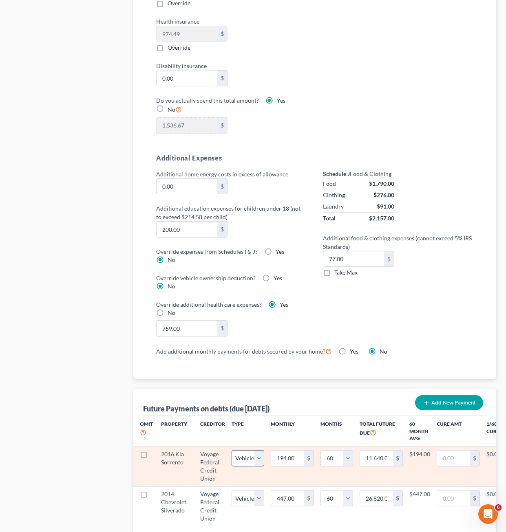
scroll to position [530, 0]
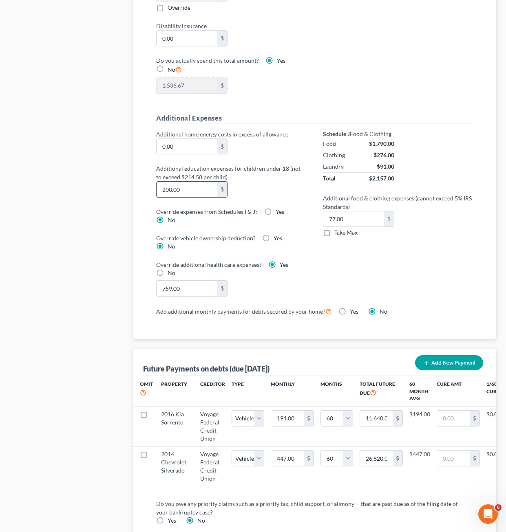
click at [187, 188] on input "200.00" at bounding box center [187, 189] width 60 height 15
type input "175.00"
click at [425, 259] on div "Schedule J Food & Clothing Food $1,790.00 Clothing $276.00 Laundry $91.00 Total…" at bounding box center [398, 218] width 167 height 177
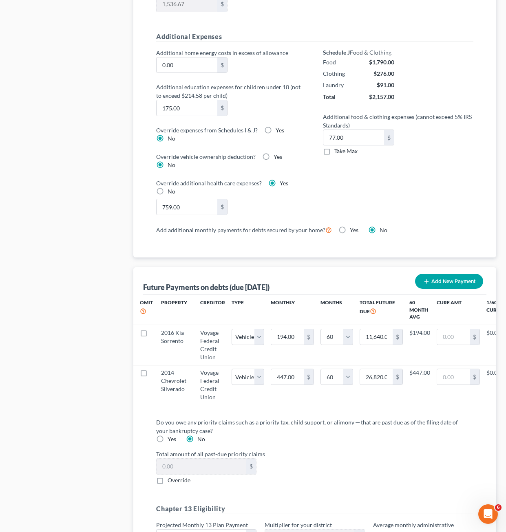
click at [254, 206] on div "759.00 $" at bounding box center [231, 207] width 159 height 16
click at [190, 207] on input "759.00" at bounding box center [187, 206] width 60 height 15
click at [181, 205] on input "759.00" at bounding box center [187, 206] width 60 height 15
click at [192, 206] on input "759.00" at bounding box center [187, 206] width 60 height 15
drag, startPoint x: 125, startPoint y: 170, endPoint x: 168, endPoint y: 197, distance: 50.3
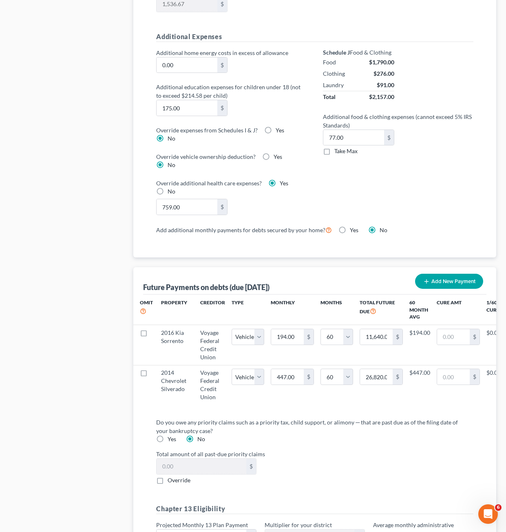
click at [125, 170] on div "Case Dashboard Payments Invoices Payments Payments Credit Report Client Profile" at bounding box center [68, 51] width 124 height 1169
click at [182, 208] on input "759.00" at bounding box center [187, 206] width 60 height 15
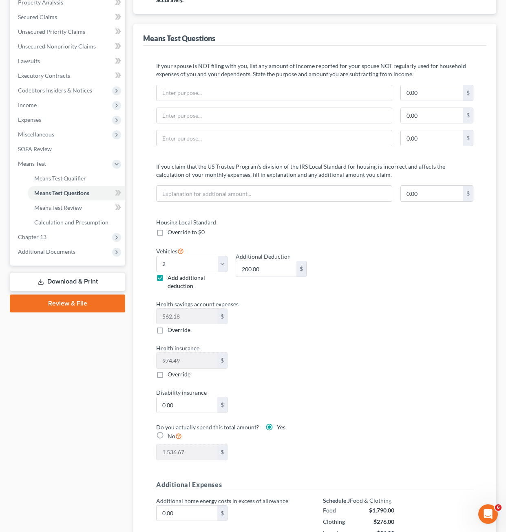
scroll to position [41, 0]
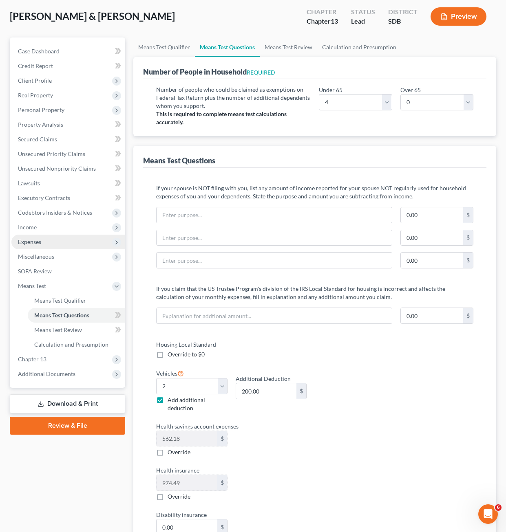
type input "564.00"
click at [40, 244] on span "Expenses" at bounding box center [29, 242] width 23 height 7
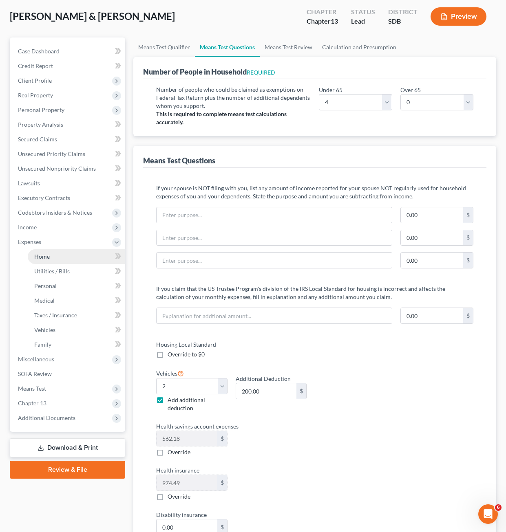
click at [45, 250] on link "Home" at bounding box center [76, 257] width 97 height 15
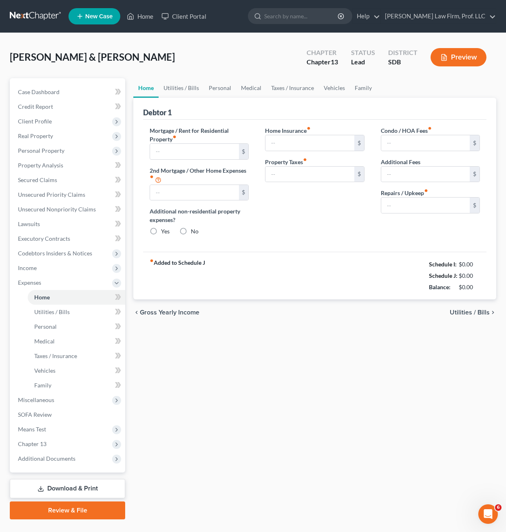
type input "1,200.00"
type input "0.00"
radio input "true"
type input "0.00"
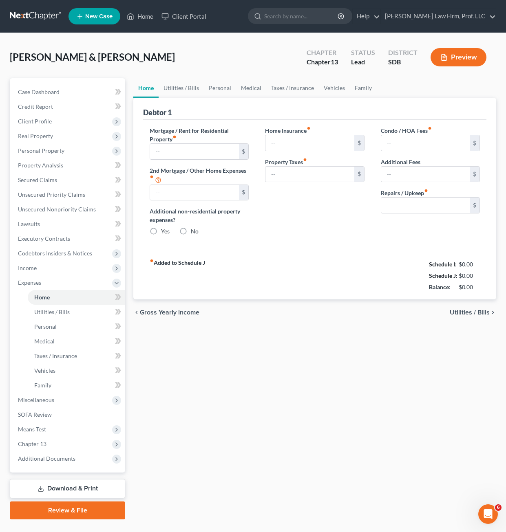
type input "0.00"
type input "25.00"
click at [247, 88] on link "Medical" at bounding box center [251, 88] width 30 height 20
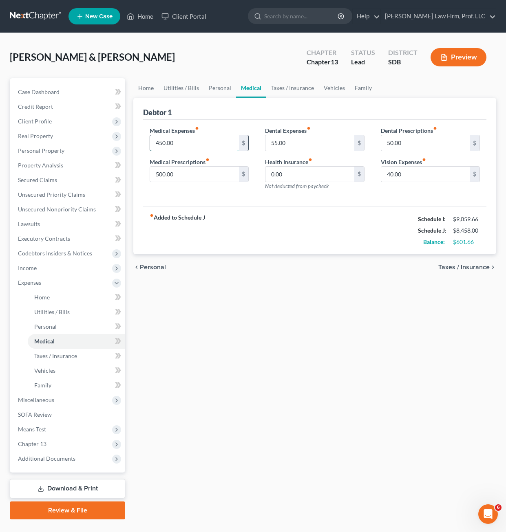
click at [191, 143] on input "450.00" at bounding box center [194, 142] width 88 height 15
type input "400"
click at [315, 148] on input "55.00" at bounding box center [309, 142] width 88 height 15
click at [401, 140] on input "50.00" at bounding box center [425, 142] width 88 height 15
click at [412, 180] on input "40.00" at bounding box center [425, 174] width 88 height 15
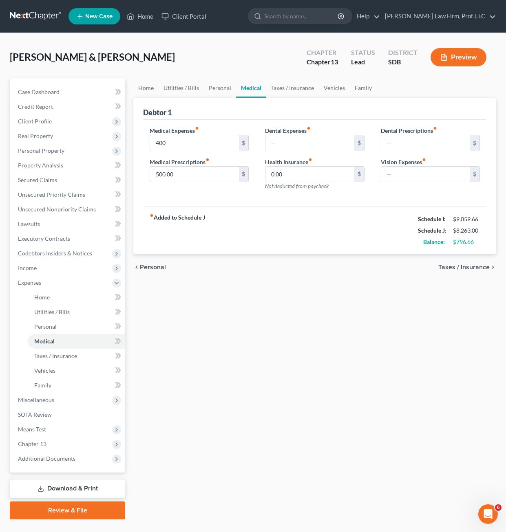
drag, startPoint x: 344, startPoint y: 216, endPoint x: 347, endPoint y: 237, distance: 20.9
click at [344, 217] on div "fiber_manual_record Added to Schedule J Schedule I: $9,059.66 Schedule J: $8,26…" at bounding box center [314, 231] width 343 height 48
click at [332, 95] on link "Vehicles" at bounding box center [334, 88] width 31 height 20
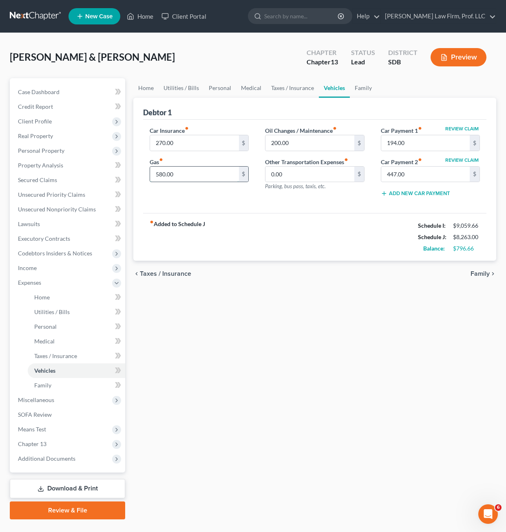
click at [188, 170] on input "580.00" at bounding box center [194, 174] width 88 height 15
type input "600"
click at [269, 271] on div "chevron_left Taxes / Insurance Family chevron_right" at bounding box center [314, 274] width 363 height 26
drag, startPoint x: 239, startPoint y: 87, endPoint x: 235, endPoint y: 88, distance: 4.2
click at [238, 88] on link "Medical" at bounding box center [251, 88] width 30 height 20
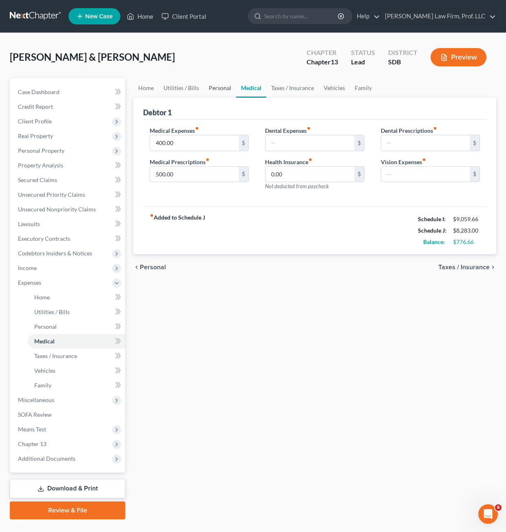
drag, startPoint x: 231, startPoint y: 88, endPoint x: 217, endPoint y: 88, distance: 14.3
click at [230, 87] on link "Personal" at bounding box center [220, 88] width 32 height 20
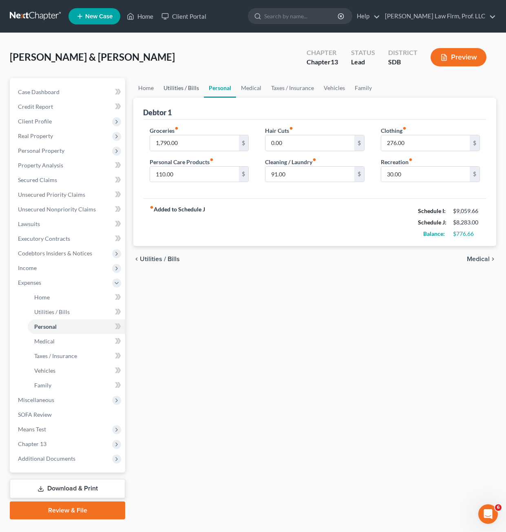
click at [195, 92] on link "Utilities / Bills" at bounding box center [181, 88] width 45 height 20
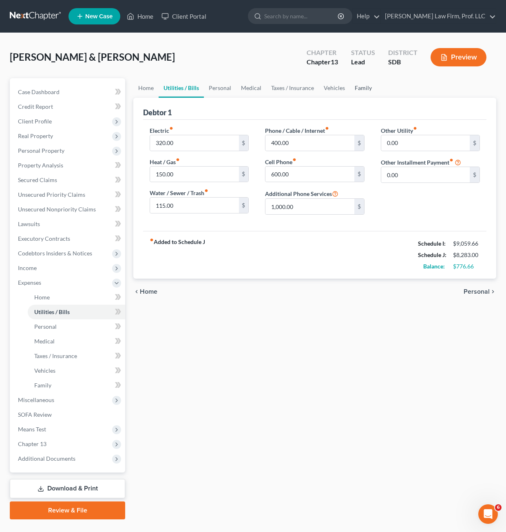
click at [370, 93] on link "Family" at bounding box center [363, 88] width 27 height 20
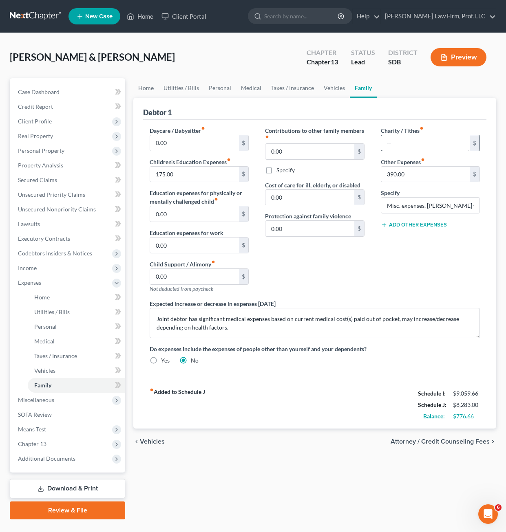
click at [433, 152] on div "Charity / Tithes fiber_manual_record $ Other Expenses fiber_manual_record 390.0…" at bounding box center [430, 212] width 115 height 173
click at [429, 143] on input "text" at bounding box center [425, 142] width 88 height 15
type input "30"
click at [318, 412] on div "fiber_manual_record Added to Schedule J Schedule I: $9,059.66 Schedule J: $8,31…" at bounding box center [314, 405] width 343 height 48
click at [322, 88] on link "Vehicles" at bounding box center [334, 88] width 31 height 20
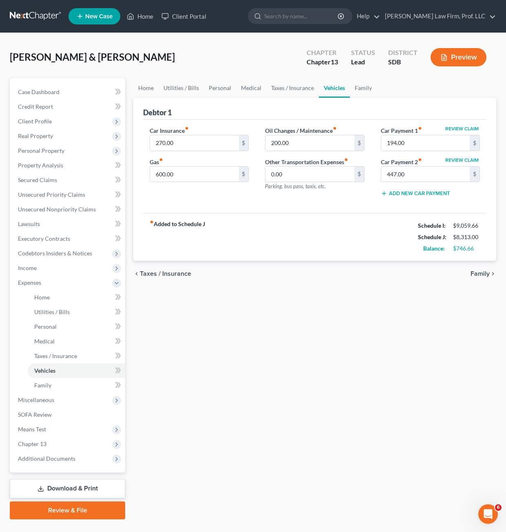
click at [283, 364] on div "Home Utilities / Bills Personal Medical Taxes / Insurance Vehicles Family Debto…" at bounding box center [314, 299] width 371 height 442
click at [273, 350] on div "Home Utilities / Bills Personal Medical Taxes / Insurance Vehicles Family Debto…" at bounding box center [314, 299] width 371 height 442
click at [186, 91] on link "Utilities / Bills" at bounding box center [181, 88] width 45 height 20
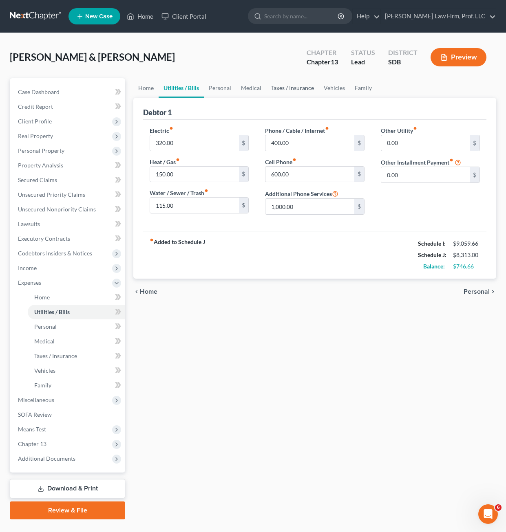
click at [266, 87] on link "Taxes / Insurance" at bounding box center [292, 88] width 53 height 20
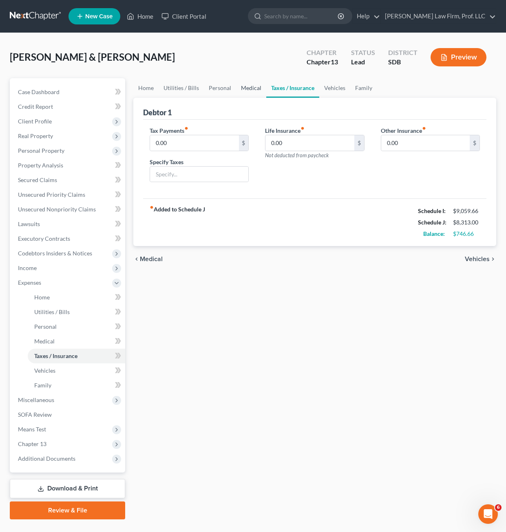
click at [238, 89] on link "Medical" at bounding box center [251, 88] width 30 height 20
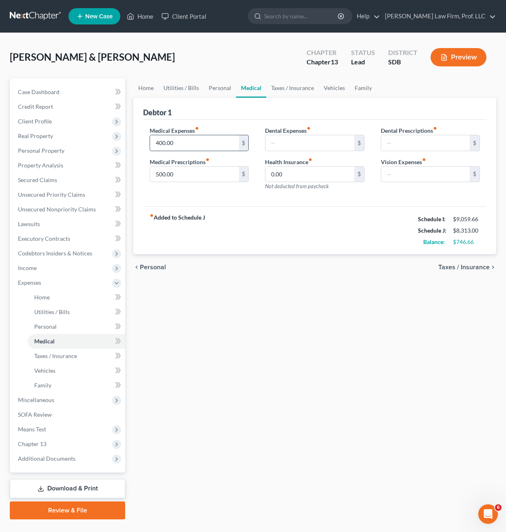
click at [200, 138] on input "400.00" at bounding box center [194, 142] width 88 height 15
type input "1"
type input "400"
click at [325, 347] on div "Home Utilities / Bills Personal Medical Taxes / Insurance Vehicles Family Debto…" at bounding box center [314, 299] width 371 height 442
drag, startPoint x: 267, startPoint y: 141, endPoint x: 276, endPoint y: 138, distance: 9.8
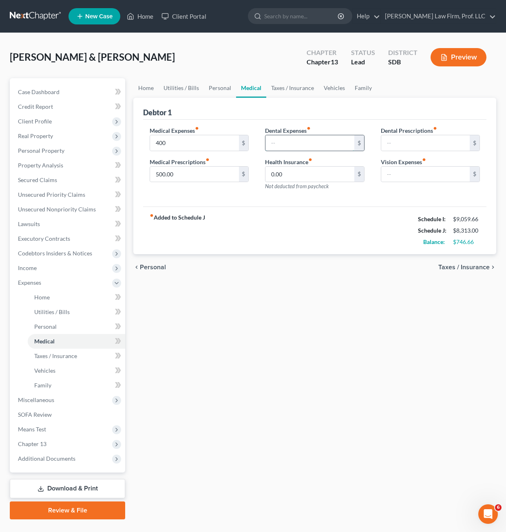
click at [268, 141] on input "text" at bounding box center [309, 142] width 88 height 15
type input "25"
drag, startPoint x: 422, startPoint y: 145, endPoint x: 426, endPoint y: 148, distance: 4.8
click at [422, 145] on input "text" at bounding box center [425, 142] width 88 height 15
drag, startPoint x: 270, startPoint y: 441, endPoint x: 275, endPoint y: 441, distance: 4.5
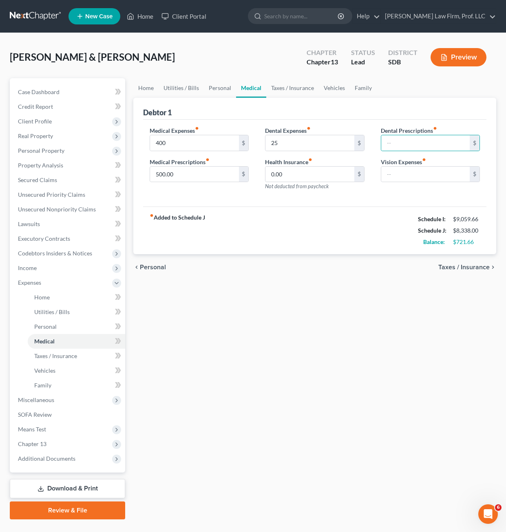
click at [275, 441] on div "Home Utilities / Bills Personal Medical Taxes / Insurance Vehicles Family Debto…" at bounding box center [314, 299] width 371 height 442
click at [420, 174] on input "text" at bounding box center [425, 174] width 88 height 15
type input "25"
drag, startPoint x: 327, startPoint y: 391, endPoint x: 314, endPoint y: 370, distance: 24.5
click at [326, 388] on div "Home Utilities / Bills Personal Medical Taxes / Insurance Vehicles Family Debto…" at bounding box center [314, 299] width 371 height 442
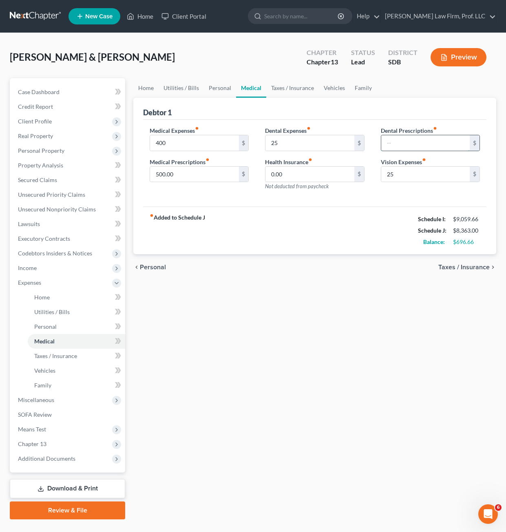
click at [425, 140] on input "text" at bounding box center [425, 142] width 88 height 15
type input "25"
click at [153, 365] on div "Home Utilities / Bills Personal Medical Taxes / Insurance Vehicles Family Debto…" at bounding box center [314, 299] width 371 height 442
click at [292, 140] on input "25" at bounding box center [309, 142] width 88 height 15
click at [410, 171] on input "25" at bounding box center [425, 174] width 88 height 15
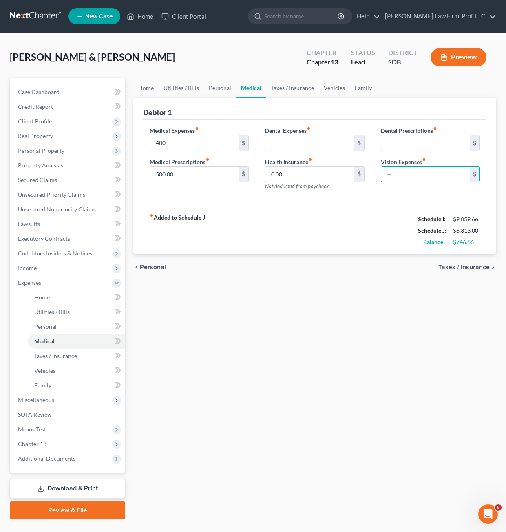
click at [325, 295] on div "Home Utilities / Bills Personal Medical Taxes / Insurance Vehicles Family Debto…" at bounding box center [314, 299] width 371 height 442
click at [349, 250] on div "fiber_manual_record Added to Schedule J Schedule I: $9,059.66 Schedule J: $8,31…" at bounding box center [314, 231] width 343 height 48
click at [293, 246] on div "fiber_manual_record Added to Schedule J Schedule I: $9,059.66 Schedule J: $8,31…" at bounding box center [314, 231] width 343 height 48
click at [201, 145] on input "400" at bounding box center [194, 142] width 88 height 15
drag, startPoint x: 323, startPoint y: 306, endPoint x: 325, endPoint y: 300, distance: 5.8
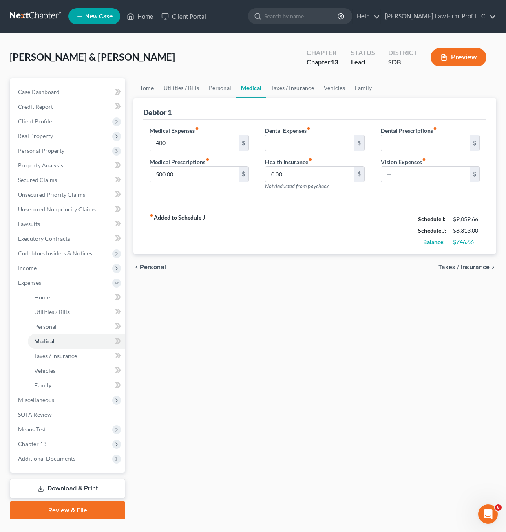
click at [323, 306] on div "Home Utilities / Bills Personal Medical Taxes / Insurance Vehicles Family Debto…" at bounding box center [314, 299] width 371 height 442
click at [340, 216] on div "fiber_manual_record Added to Schedule J Schedule I: $9,059.66 Schedule J: $8,31…" at bounding box center [314, 231] width 343 height 48
click at [305, 206] on div "Medical Expenses fiber_manual_record 400 $ Medical Prescriptions fiber_manual_r…" at bounding box center [314, 163] width 343 height 87
click at [200, 142] on input "400" at bounding box center [194, 142] width 88 height 15
type input "400.00"
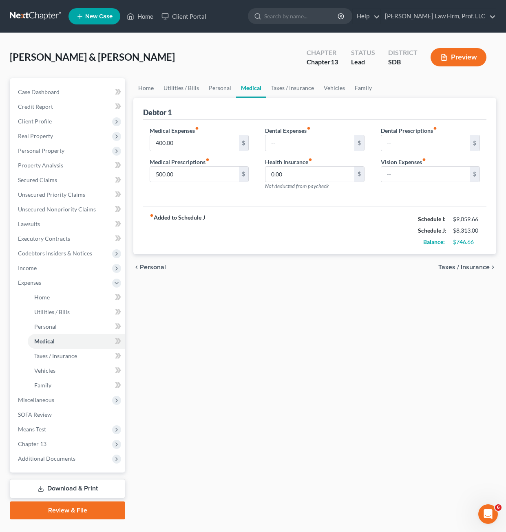
drag, startPoint x: 253, startPoint y: 237, endPoint x: 256, endPoint y: 240, distance: 4.4
click at [255, 239] on div "fiber_manual_record Added to Schedule J Schedule I: $9,059.66 Schedule J: $8,31…" at bounding box center [314, 231] width 343 height 48
drag, startPoint x: 342, startPoint y: 275, endPoint x: 374, endPoint y: 217, distance: 66.6
click at [343, 274] on div "chevron_left Personal Taxes / Insurance chevron_right" at bounding box center [314, 267] width 363 height 26
click at [218, 85] on link "Personal" at bounding box center [220, 88] width 32 height 20
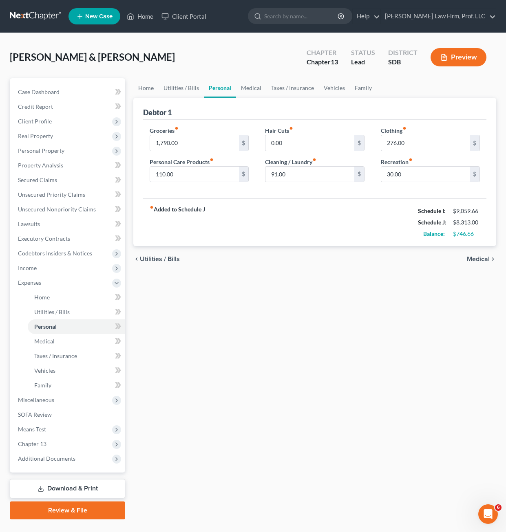
click at [287, 230] on div "fiber_manual_record Added to Schedule J Schedule I: $9,059.66 Schedule J: $8,31…" at bounding box center [314, 223] width 343 height 48
click at [252, 273] on div "Home Utilities / Bills Personal Medical Taxes / Insurance Vehicles Family Debto…" at bounding box center [314, 299] width 371 height 442
drag, startPoint x: 66, startPoint y: 425, endPoint x: 77, endPoint y: 436, distance: 15.9
click at [66, 425] on span "Means Test" at bounding box center [68, 429] width 114 height 15
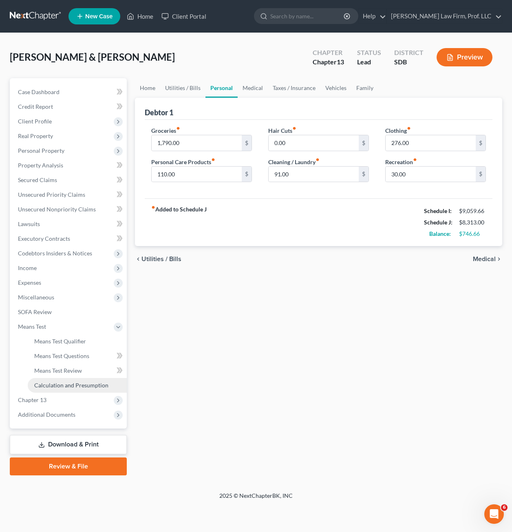
click at [71, 384] on span "Calculation and Presumption" at bounding box center [71, 385] width 74 height 7
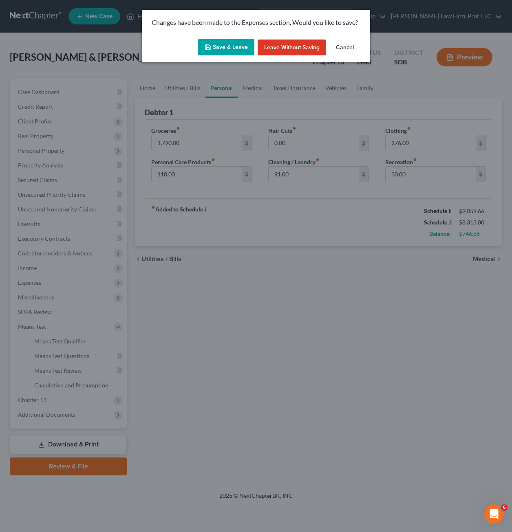
click at [217, 57] on div "Save & Leave Leave without Saving Cancel" at bounding box center [256, 48] width 228 height 27
click at [216, 49] on button "Save & Leave" at bounding box center [226, 47] width 56 height 17
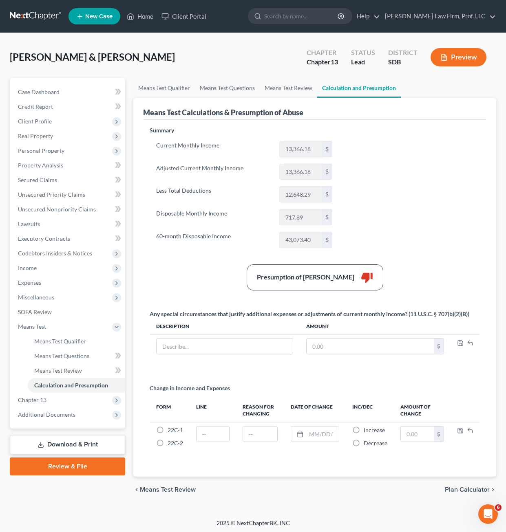
click at [431, 190] on div "Summary Current Monthly Income 13,366.18 $ Adjusted Current Monthly Income 13,3…" at bounding box center [315, 296] width 338 height 341
click at [247, 254] on div "Summary Current Monthly Income 13,366.18 $ Adjusted Current Monthly Income 13,3…" at bounding box center [244, 190] width 197 height 128
drag, startPoint x: 407, startPoint y: 253, endPoint x: 354, endPoint y: 245, distance: 53.6
click at [407, 253] on div "Summary Current Monthly Income 13,366.18 $ Adjusted Current Monthly Income 13,3…" at bounding box center [315, 296] width 338 height 341
click at [294, 86] on link "Means Test Review" at bounding box center [288, 88] width 57 height 20
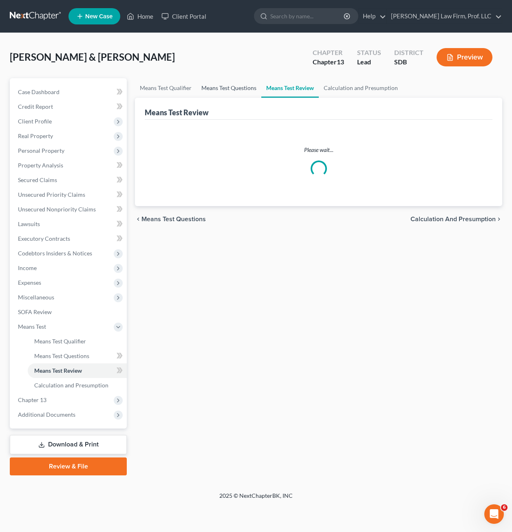
click at [241, 88] on link "Means Test Questions" at bounding box center [229, 88] width 65 height 20
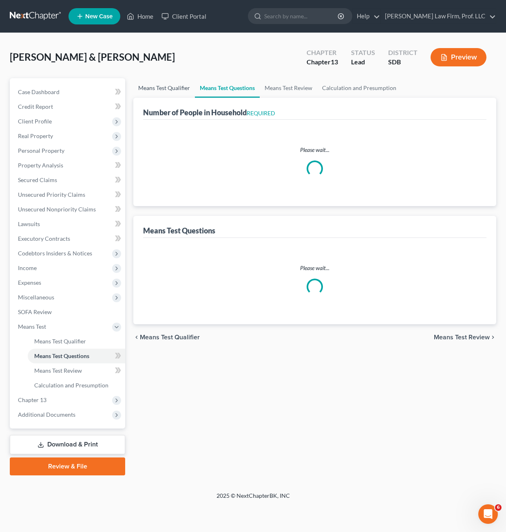
select select "1"
select select "60"
select select "1"
select select "60"
select select "4"
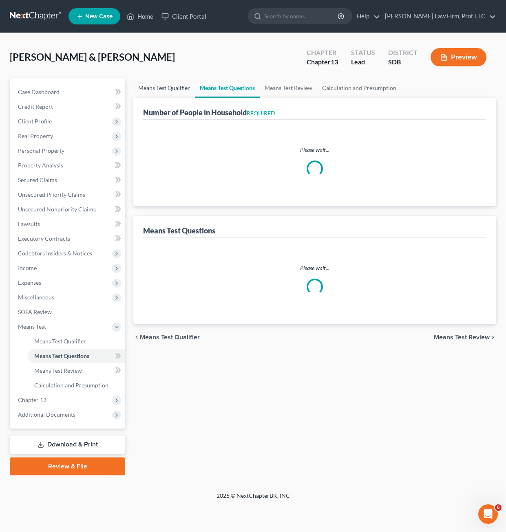
select select "0"
select select "2"
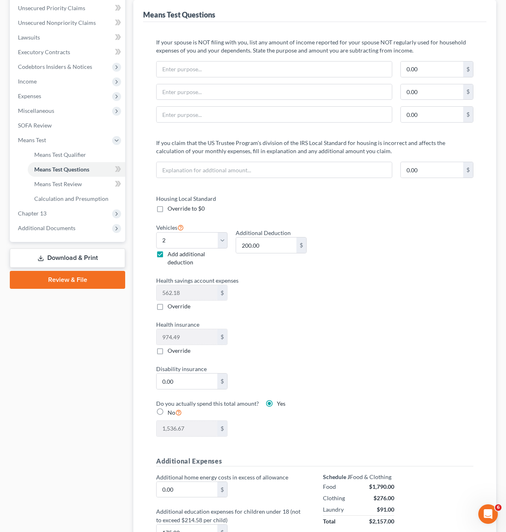
scroll to position [204, 0]
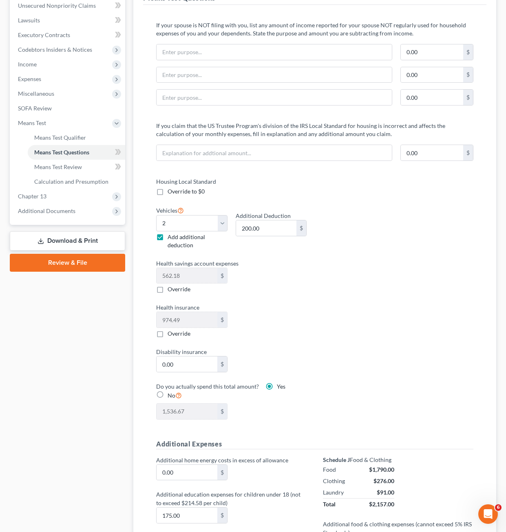
click at [285, 303] on div "Housing Local Standard Override to $0 Vehicles Select 0 1 2 3 4 5 Add additiona…" at bounding box center [231, 303] width 167 height 252
click at [268, 227] on input "200.00" at bounding box center [266, 228] width 60 height 15
drag, startPoint x: 327, startPoint y: 305, endPoint x: 325, endPoint y: 326, distance: 20.9
click at [327, 305] on div "Housing Local Standard Override to $0 Vehicles Select 0 1 2 3 4 5 Add additiona…" at bounding box center [315, 303] width 334 height 252
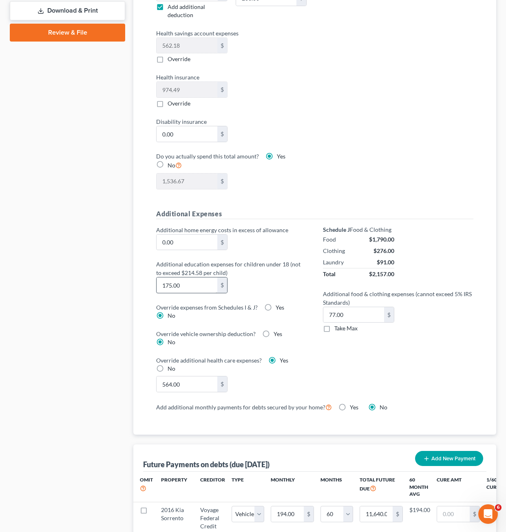
scroll to position [448, 0]
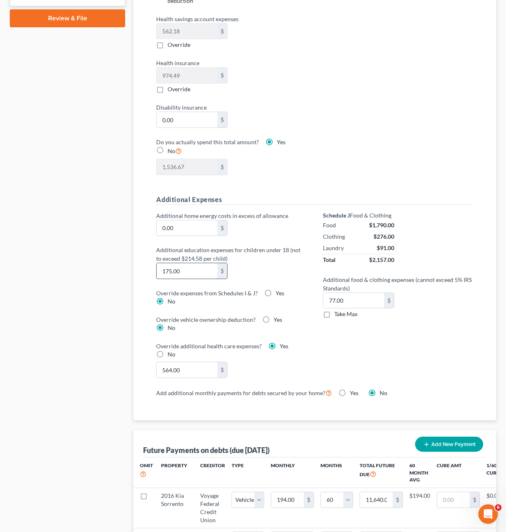
click at [197, 274] on input "175.00" at bounding box center [187, 270] width 60 height 15
type input "100"
click at [240, 225] on div "Additional home energy costs in excess of allowance 0.00 $" at bounding box center [231, 224] width 159 height 25
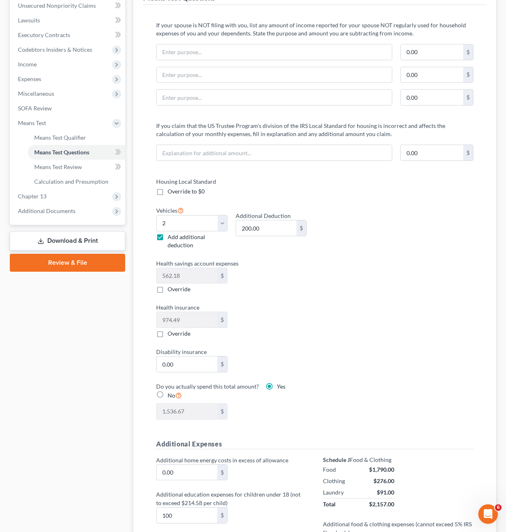
scroll to position [41, 0]
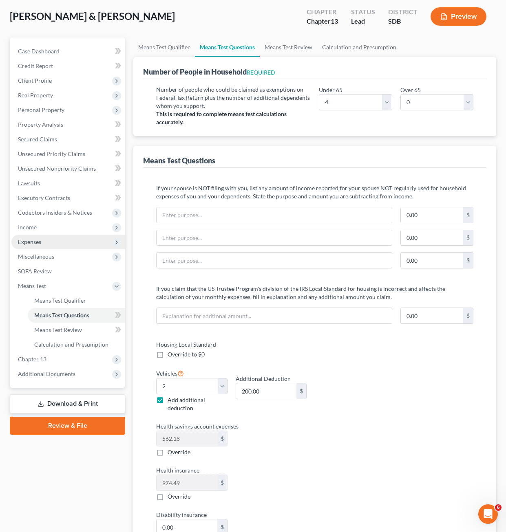
click at [31, 237] on span "Expenses" at bounding box center [68, 242] width 114 height 15
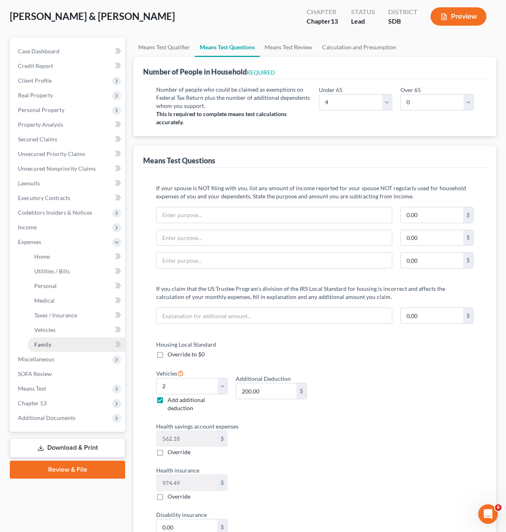
click at [55, 340] on link "Family" at bounding box center [76, 345] width 97 height 15
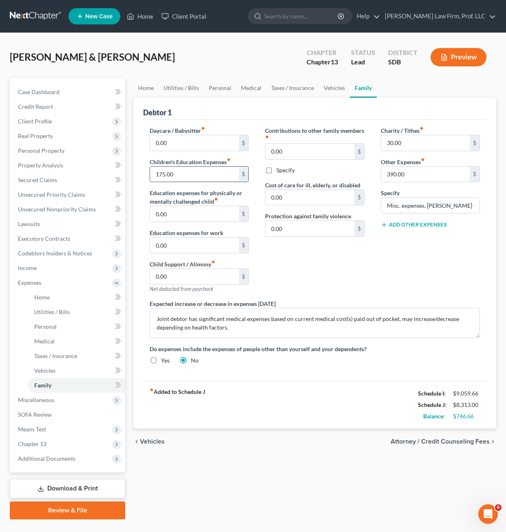
click at [192, 177] on input "175.00" at bounding box center [194, 174] width 88 height 15
click at [257, 455] on div "Home Utilities / Bills Personal Medical Taxes / Insurance Vehicles Family Debto…" at bounding box center [314, 299] width 371 height 442
click at [314, 493] on div "Home Utilities / Bills Personal Medical Taxes / Insurance Vehicles Family Debto…" at bounding box center [314, 299] width 371 height 442
click at [60, 443] on span "Chapter 13" at bounding box center [68, 444] width 114 height 15
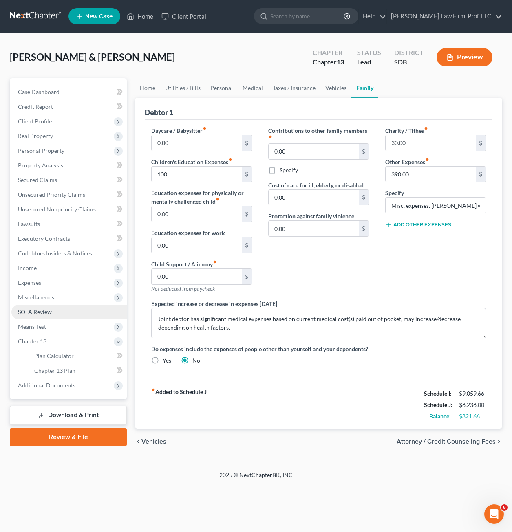
click at [55, 308] on link "SOFA Review" at bounding box center [68, 312] width 115 height 15
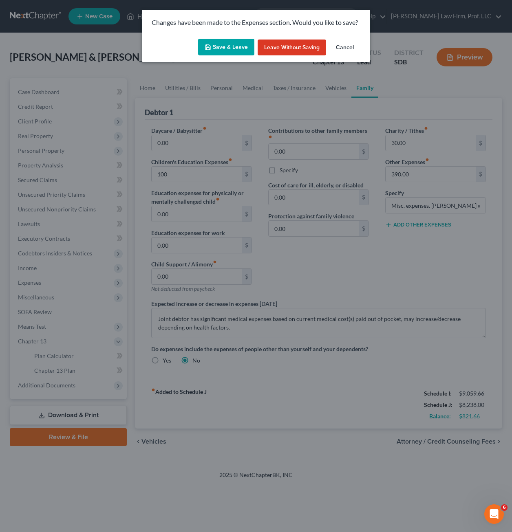
click at [218, 44] on button "Save & Leave" at bounding box center [226, 47] width 56 height 17
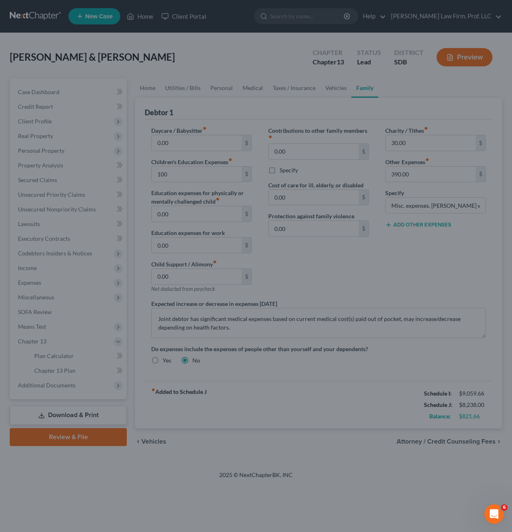
type input "100.00"
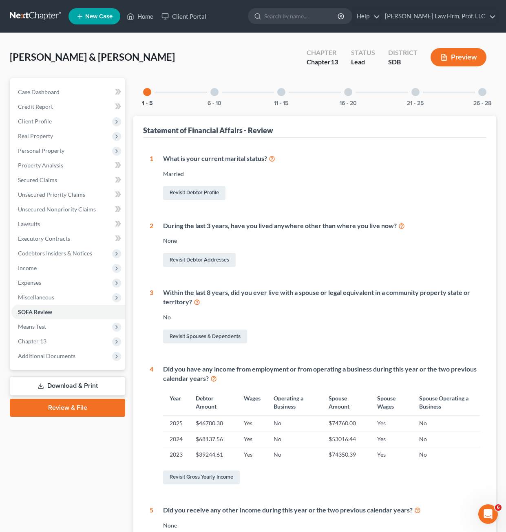
scroll to position [108, 0]
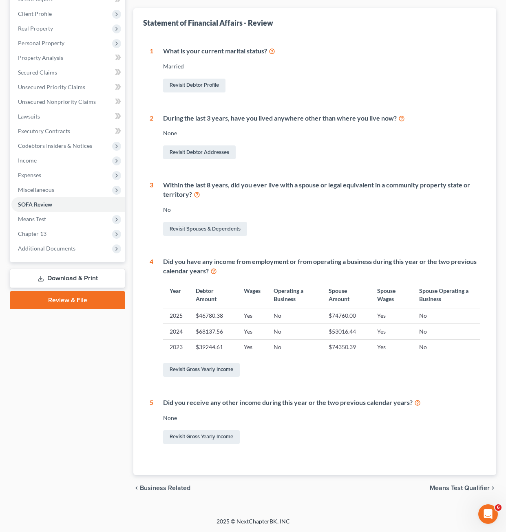
drag, startPoint x: 360, startPoint y: 336, endPoint x: 272, endPoint y: 318, distance: 89.6
click at [359, 337] on td "$53016.44" at bounding box center [346, 331] width 48 height 15
click at [30, 216] on span "Means Test" at bounding box center [32, 219] width 28 height 7
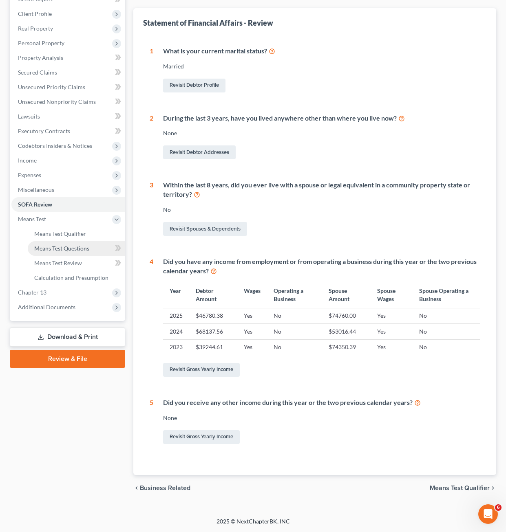
click at [57, 250] on span "Means Test Questions" at bounding box center [61, 248] width 55 height 7
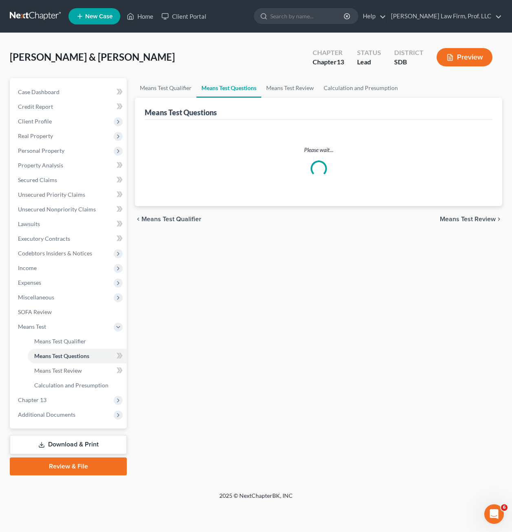
select select "4"
select select "0"
select select "1"
select select "60"
select select "1"
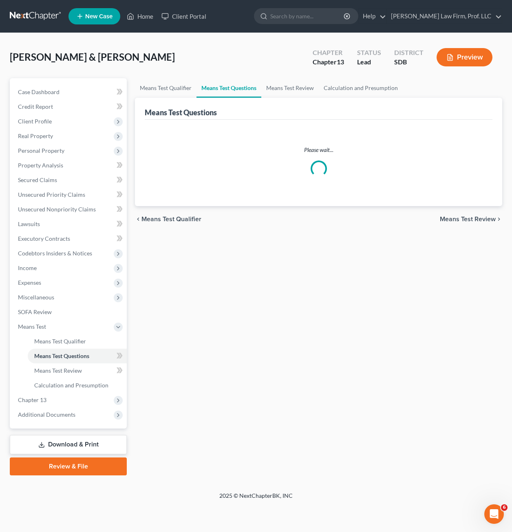
select select "60"
select select "2"
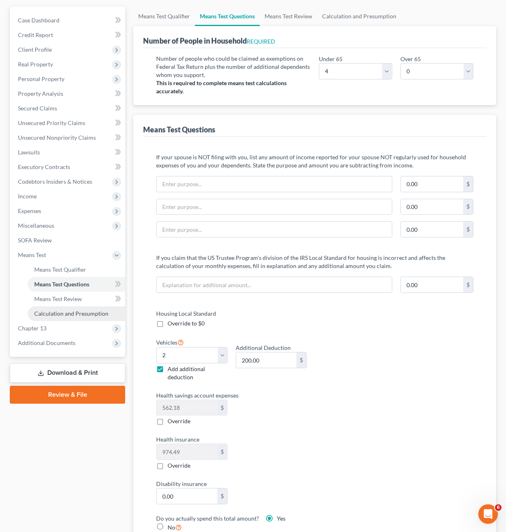
scroll to position [59, 0]
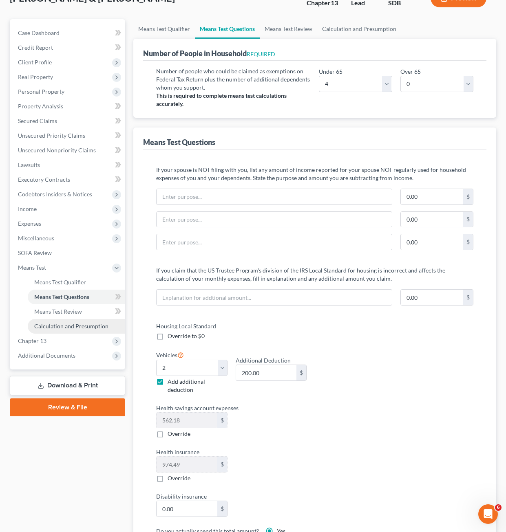
click at [51, 323] on span "Calculation and Presumption" at bounding box center [71, 326] width 74 height 7
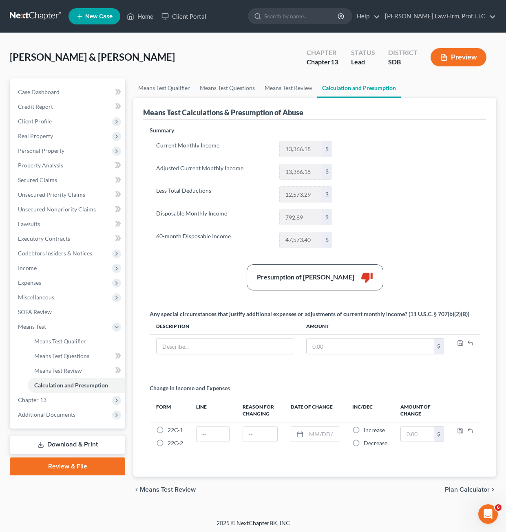
click at [226, 260] on div "Summary Current Monthly Income 13,366.18 $ Adjusted Current Monthly Income 13,3…" at bounding box center [315, 296] width 338 height 341
click at [42, 279] on span "Expenses" at bounding box center [68, 283] width 114 height 15
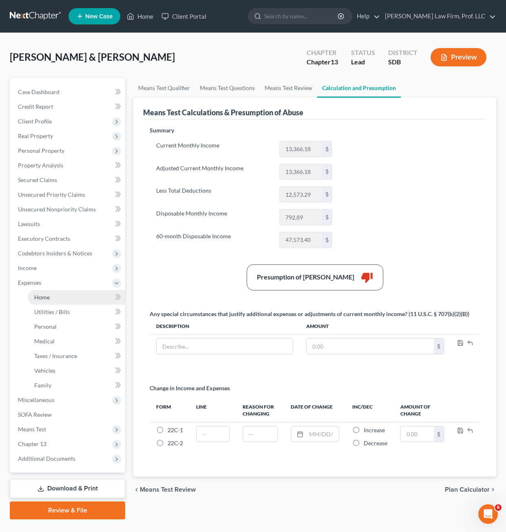
drag, startPoint x: 53, startPoint y: 298, endPoint x: 71, endPoint y: 300, distance: 17.6
click at [53, 298] on link "Home" at bounding box center [76, 297] width 97 height 15
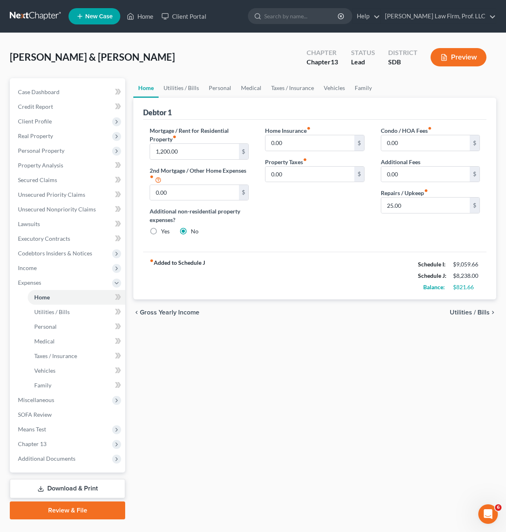
click at [410, 235] on div "Condo / HOA Fees fiber_manual_record 0.00 $ Additional Fees 0.00 $ Repairs / Up…" at bounding box center [430, 184] width 115 height 116
drag, startPoint x: 342, startPoint y: 240, endPoint x: 375, endPoint y: 238, distance: 32.7
click at [343, 239] on div "Home Insurance fiber_manual_record 0.00 $ Property Taxes fiber_manual_record 0.…" at bounding box center [314, 184] width 115 height 116
click at [417, 204] on input "25.00" at bounding box center [425, 205] width 88 height 15
click at [422, 215] on div "Condo / HOA Fees fiber_manual_record 0.00 $ Additional Fees 0.00 $ Repairs / Up…" at bounding box center [430, 184] width 115 height 116
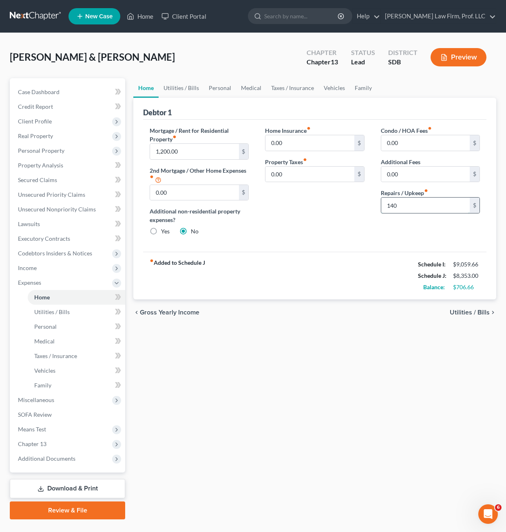
click at [422, 209] on input "140" at bounding box center [425, 205] width 88 height 15
drag, startPoint x: 380, startPoint y: 369, endPoint x: 408, endPoint y: 367, distance: 27.4
click at [381, 367] on div "Home Utilities / Bills Personal Medical Taxes / Insurance Vehicles Family Debto…" at bounding box center [314, 299] width 371 height 442
click at [230, 237] on div "Mortgage / Rent for Residential Property fiber_manual_record 1,200.00 $ 2nd Mor…" at bounding box center [198, 184] width 115 height 116
drag, startPoint x: 251, startPoint y: 373, endPoint x: 273, endPoint y: 319, distance: 58.3
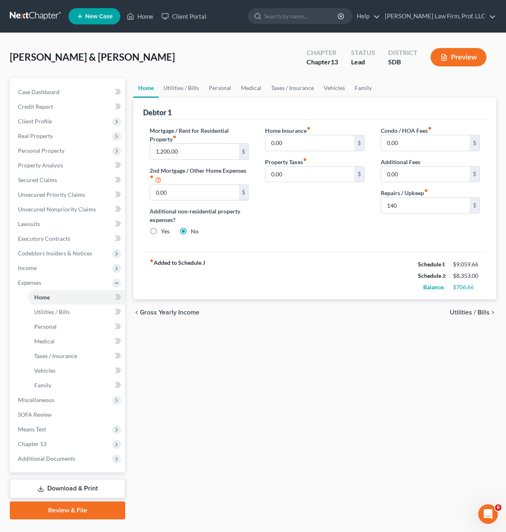
click at [252, 372] on div "Home Utilities / Bills Personal Medical Taxes / Insurance Vehicles Family Debto…" at bounding box center [314, 299] width 371 height 442
click at [310, 302] on div "chevron_left Gross Yearly Income Utilities / Bills chevron_right" at bounding box center [314, 313] width 363 height 26
drag, startPoint x: 185, startPoint y: 393, endPoint x: 159, endPoint y: 373, distance: 32.9
click at [186, 391] on div "Home Utilities / Bills Personal Medical Taxes / Insurance Vehicles Family Debto…" at bounding box center [314, 299] width 371 height 442
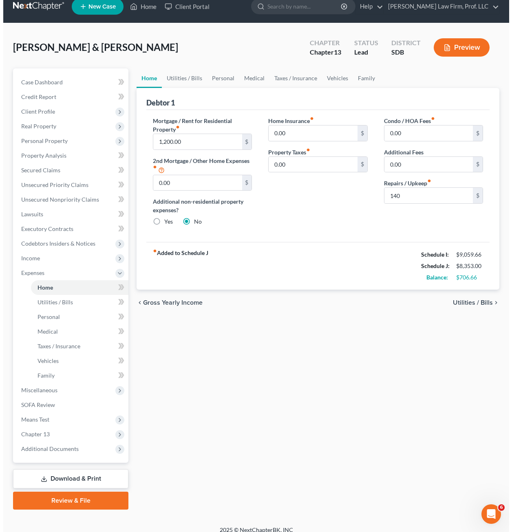
scroll to position [18, 0]
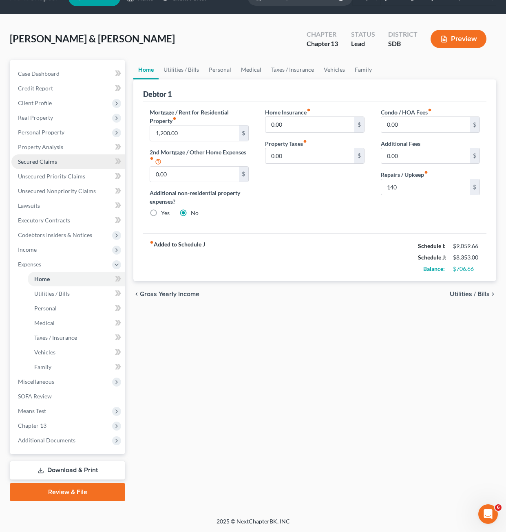
drag, startPoint x: 45, startPoint y: 161, endPoint x: 53, endPoint y: 168, distance: 10.7
click at [45, 161] on span "Secured Claims" at bounding box center [37, 161] width 39 height 7
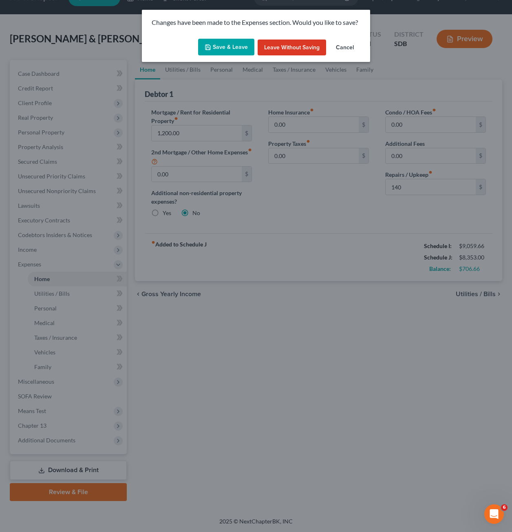
click at [214, 48] on button "Save & Leave" at bounding box center [226, 47] width 56 height 17
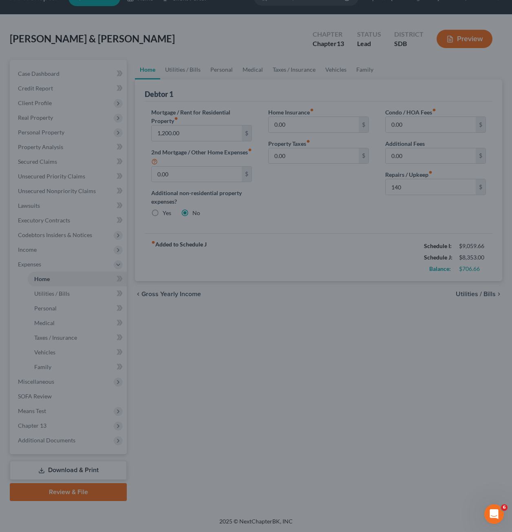
type input "140.00"
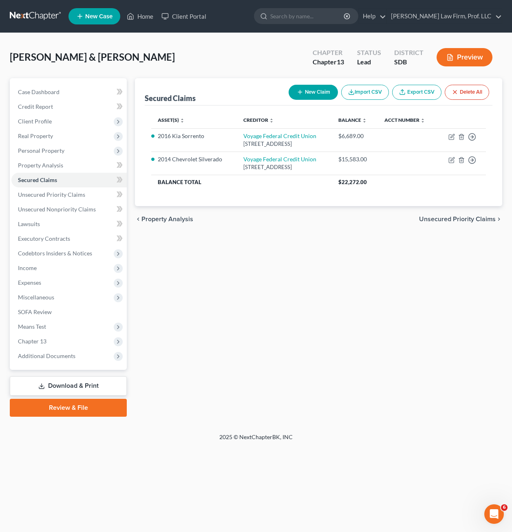
click at [286, 305] on div "Secured Claims New Claim Import CSV Export CSV Delete All Asset(s) expand_more …" at bounding box center [319, 247] width 376 height 339
click at [274, 307] on div "Secured Claims New Claim Import CSV Export CSV Delete All Asset(s) expand_more …" at bounding box center [319, 247] width 376 height 339
drag, startPoint x: 310, startPoint y: 251, endPoint x: 314, endPoint y: 249, distance: 4.8
click at [311, 247] on div "Secured Claims New Claim Import CSV Export CSV Delete All Asset(s) expand_more …" at bounding box center [319, 247] width 376 height 339
click at [70, 389] on link "Download & Print" at bounding box center [68, 386] width 117 height 19
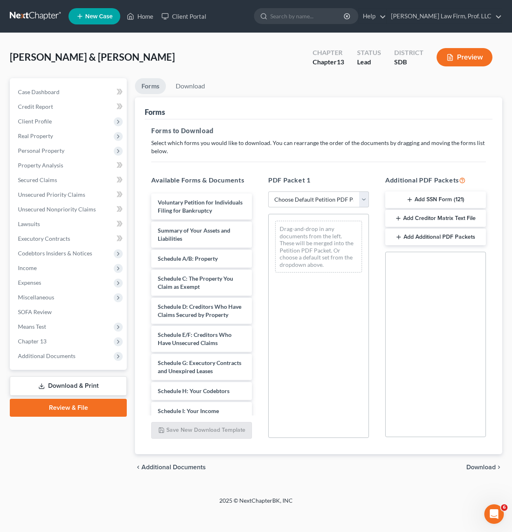
click at [332, 209] on div "PDF Packet 1 Choose Default Petition PDF Packet Complete Bankruptcy Petition (a…" at bounding box center [318, 307] width 117 height 276
drag, startPoint x: 336, startPoint y: 199, endPoint x: 344, endPoint y: 195, distance: 9.7
click at [336, 199] on select "Choose Default Petition PDF Packet Complete Bankruptcy Petition (all forms and …" at bounding box center [318, 200] width 101 height 16
select select "0"
click at [268, 192] on select "Choose Default Petition PDF Packet Complete Bankruptcy Petition (all forms and …" at bounding box center [318, 200] width 101 height 16
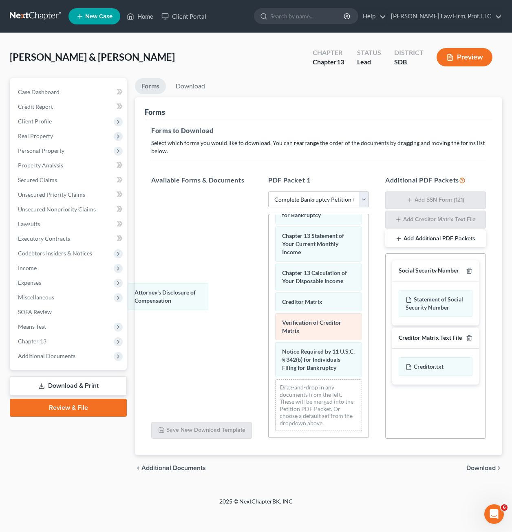
drag, startPoint x: 330, startPoint y: 368, endPoint x: 288, endPoint y: 318, distance: 65.1
click at [269, 295] on div "Attorney's Disclosure of Compensation Voluntary Petition for Individuals Filing…" at bounding box center [319, 146] width 100 height 581
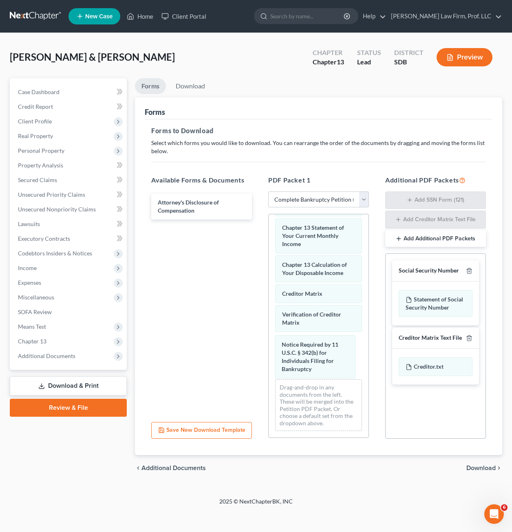
drag, startPoint x: 307, startPoint y: 351, endPoint x: 267, endPoint y: 329, distance: 46.7
click at [269, 310] on div "Notice Required by 11 U.S.C. § 342(b) for Individuals Filing for Bankruptcy Vol…" at bounding box center [319, 143] width 100 height 590
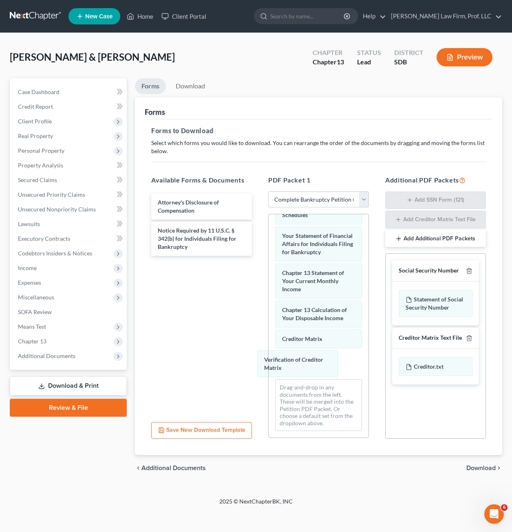
drag, startPoint x: 301, startPoint y: 362, endPoint x: 259, endPoint y: 342, distance: 46.3
click at [269, 302] on div "Verification of Creditor Matrix Voluntary Petition for Individuals Filing for B…" at bounding box center [319, 166] width 100 height 544
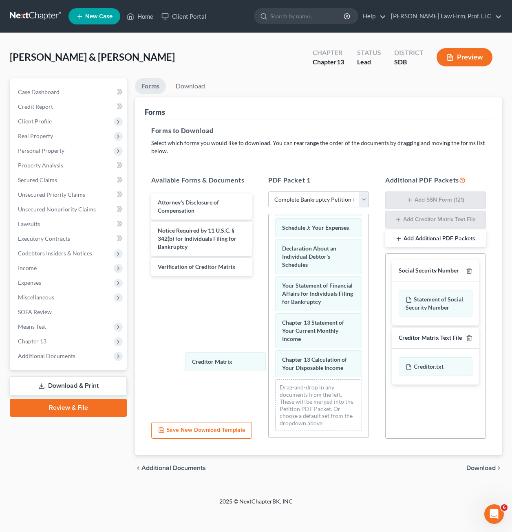
drag, startPoint x: 306, startPoint y: 371, endPoint x: 166, endPoint y: 298, distance: 157.2
click at [269, 347] on div "Creditor Matrix Voluntary Petition for Individuals Filing for Bankruptcy Summar…" at bounding box center [319, 190] width 100 height 495
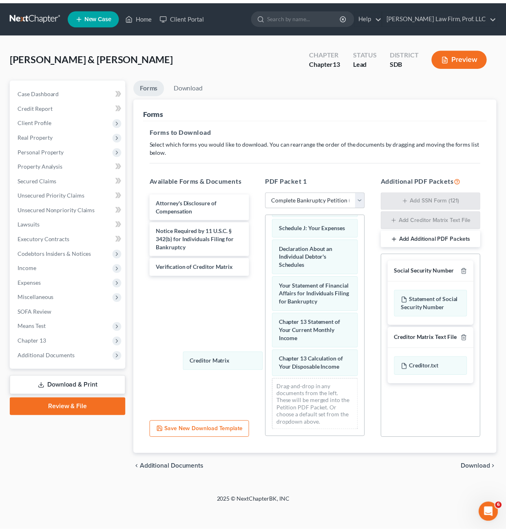
scroll to position [287, 0]
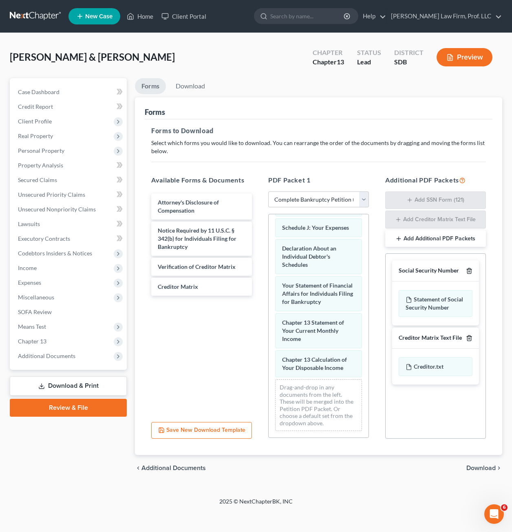
click at [472, 271] on icon "button" at bounding box center [469, 271] width 7 height 7
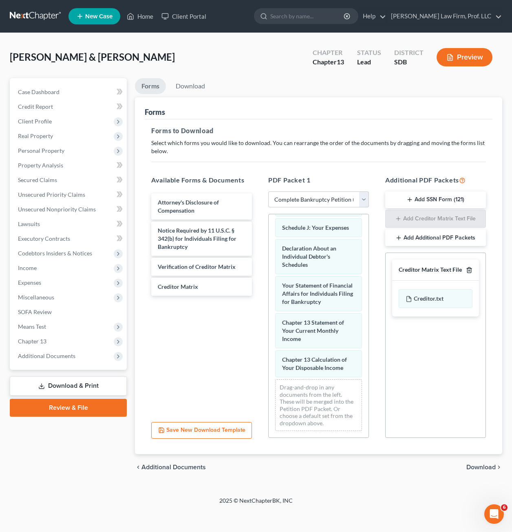
click at [471, 270] on icon "button" at bounding box center [469, 270] width 4 height 5
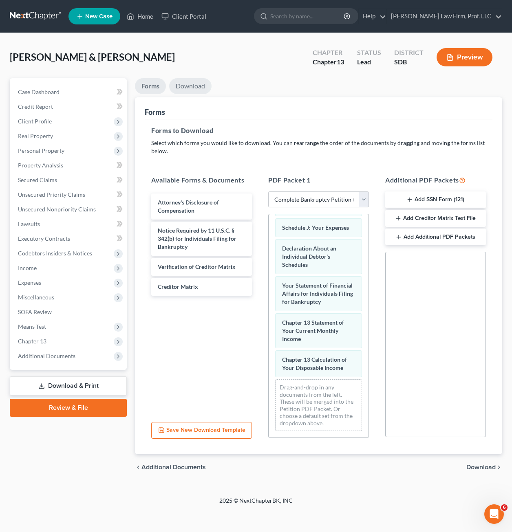
click at [188, 88] on link "Download" at bounding box center [190, 86] width 42 height 16
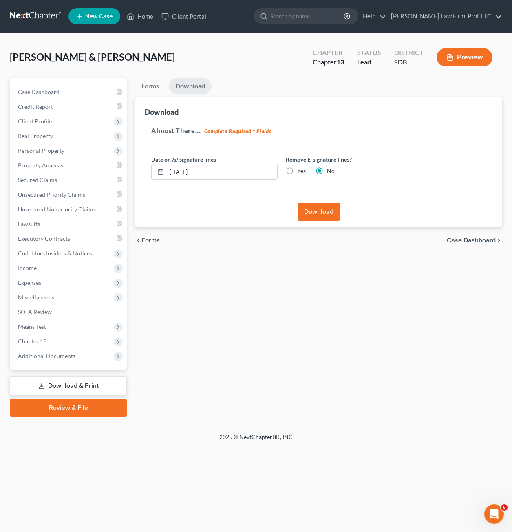
drag, startPoint x: 315, startPoint y: 215, endPoint x: 319, endPoint y: 216, distance: 4.1
click at [315, 216] on button "Download" at bounding box center [319, 212] width 42 height 18
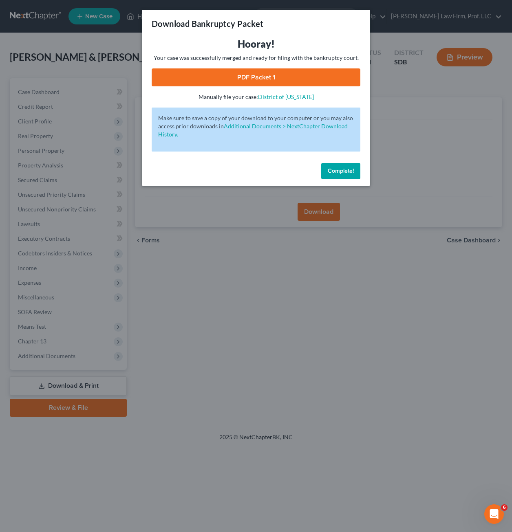
click at [242, 74] on link "PDF Packet 1" at bounding box center [256, 77] width 209 height 18
click at [328, 173] on span "Complete!" at bounding box center [341, 171] width 26 height 7
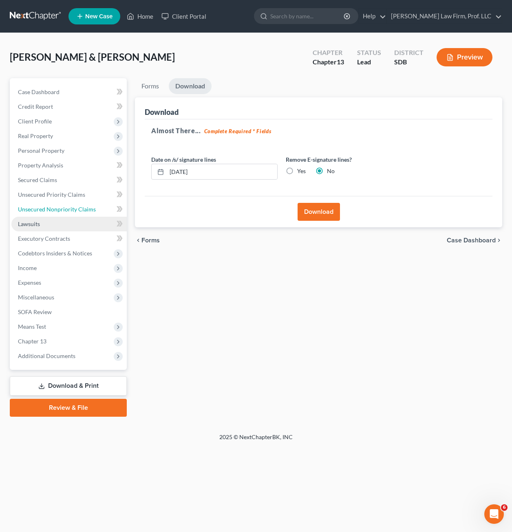
drag, startPoint x: 66, startPoint y: 207, endPoint x: 85, endPoint y: 217, distance: 21.3
click at [67, 207] on span "Unsecured Nonpriority Claims" at bounding box center [57, 209] width 78 height 7
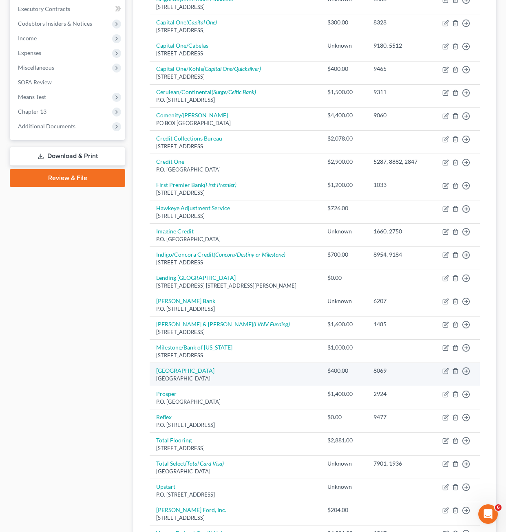
scroll to position [335, 0]
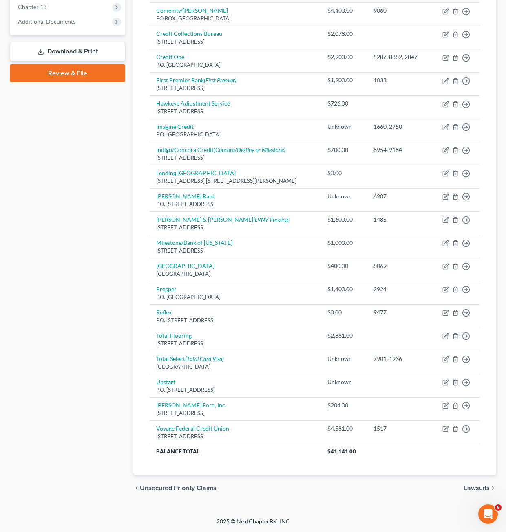
click at [106, 400] on div "Case Dashboard Payments Invoices Payments Payments Credit Report Client Profile" at bounding box center [68, 123] width 124 height 758
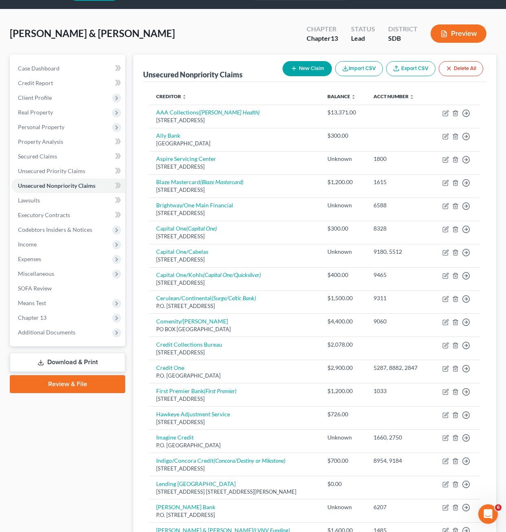
scroll to position [0, 0]
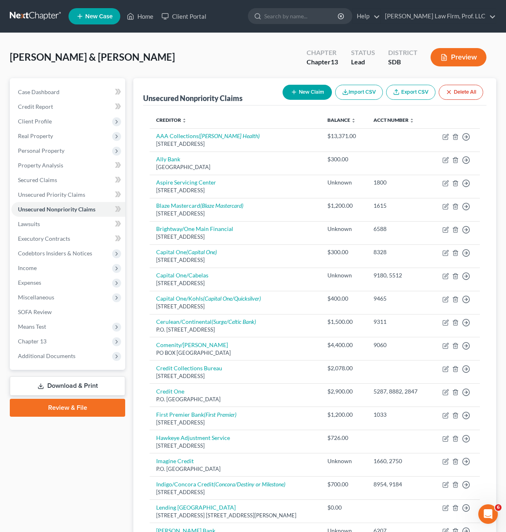
drag, startPoint x: 214, startPoint y: 72, endPoint x: 209, endPoint y: 74, distance: 5.3
click at [214, 70] on div "[PERSON_NAME] & [PERSON_NAME] Upgraded Chapter Chapter 13 Status Lead District …" at bounding box center [253, 60] width 486 height 35
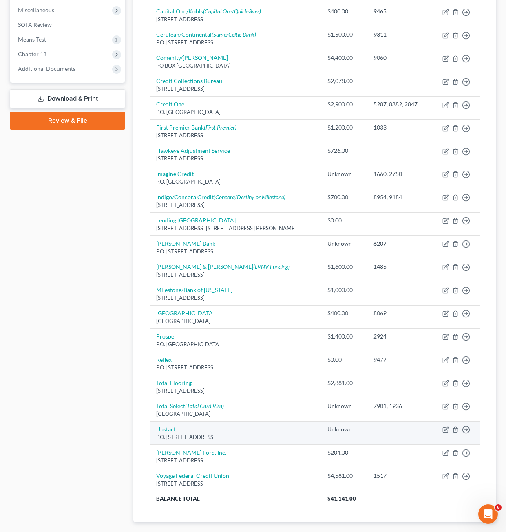
scroll to position [335, 0]
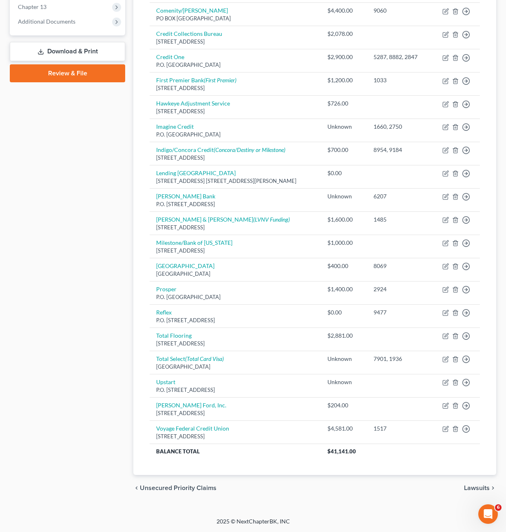
click at [265, 487] on div "chevron_left Unsecured Priority Claims Lawsuits chevron_right" at bounding box center [314, 488] width 363 height 26
drag, startPoint x: 351, startPoint y: 516, endPoint x: 362, endPoint y: 464, distance: 52.9
click at [351, 516] on div "[PERSON_NAME] & [PERSON_NAME] Upgraded Chapter Chapter 13 Status Lead District …" at bounding box center [253, 108] width 506 height 820
click at [110, 46] on link "Download & Print" at bounding box center [67, 51] width 115 height 19
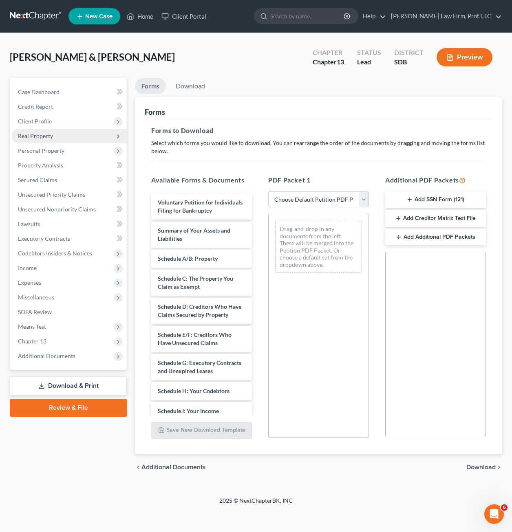
click at [44, 141] on span "Real Property" at bounding box center [68, 136] width 115 height 15
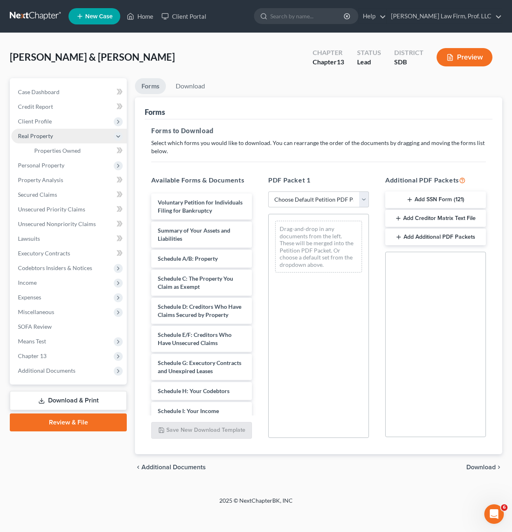
click at [74, 129] on span "Real Property" at bounding box center [68, 136] width 115 height 15
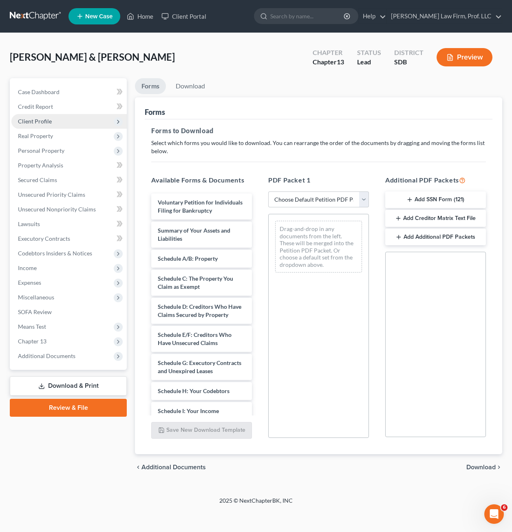
click at [80, 120] on span "Client Profile" at bounding box center [68, 121] width 115 height 15
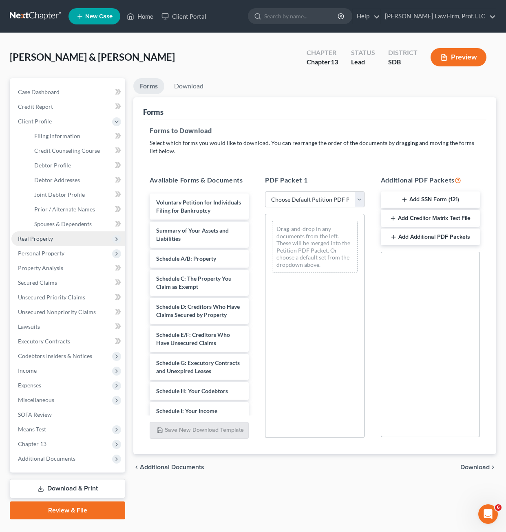
click at [42, 235] on span "Real Property" at bounding box center [35, 238] width 35 height 7
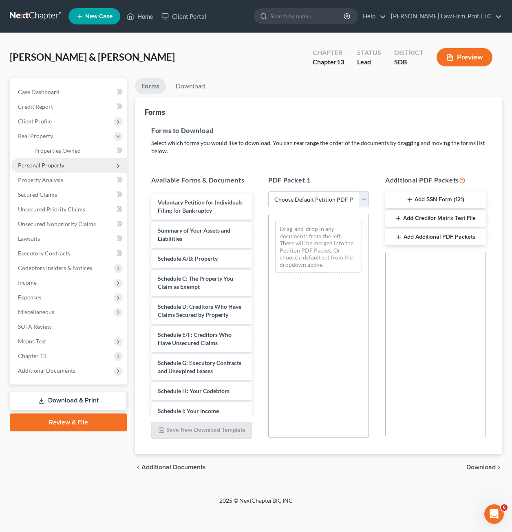
click at [40, 169] on span "Personal Property" at bounding box center [68, 165] width 115 height 15
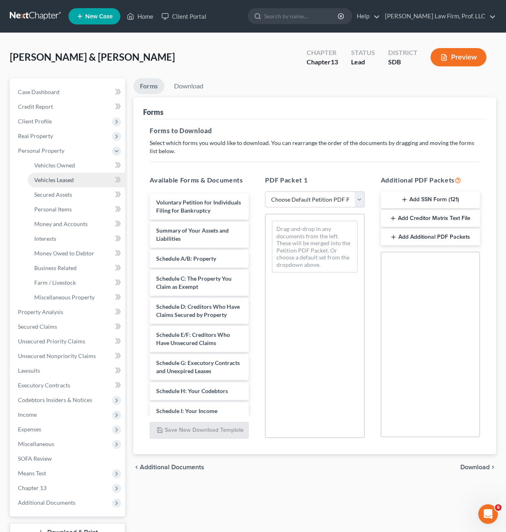
click at [51, 173] on link "Vehicles Leased" at bounding box center [76, 180] width 97 height 15
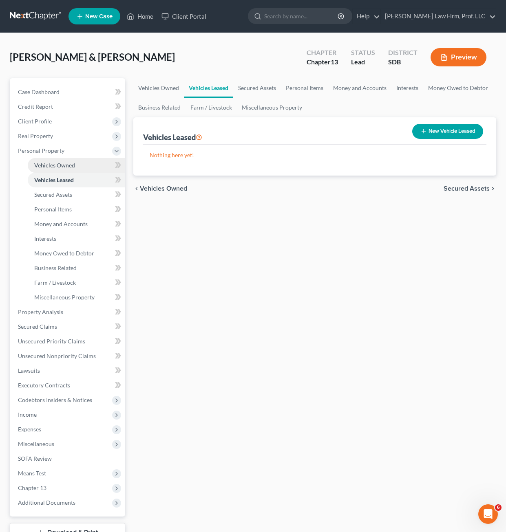
click at [53, 166] on span "Vehicles Owned" at bounding box center [54, 165] width 41 height 7
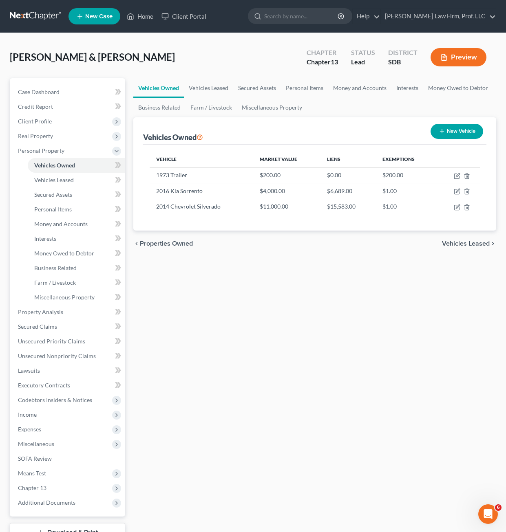
click at [310, 374] on div "Vehicles Owned Vehicles Leased Secured Assets Personal Items Money and Accounts…" at bounding box center [314, 321] width 371 height 486
click at [458, 195] on icon "button" at bounding box center [457, 191] width 7 height 7
select select "0"
select select "10"
select select "3"
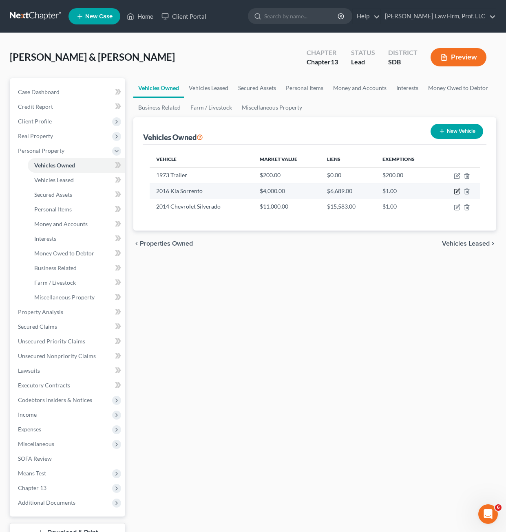
select select "2"
select select "43"
select select "2"
select select "0"
select select "4"
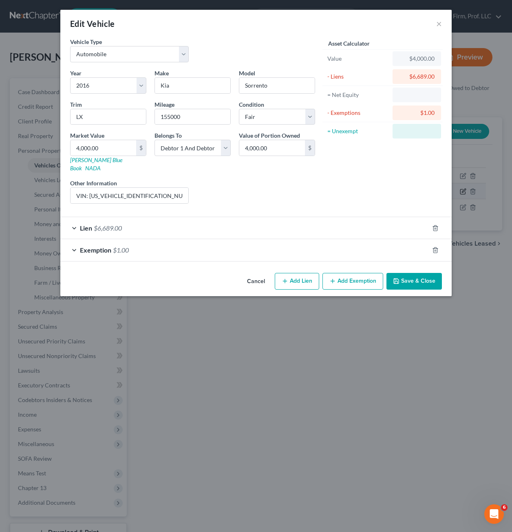
click at [456, 192] on div "Edit Vehicle × Vehicle Type Select Automobile Truck Trailer Watercraft Aircraft…" at bounding box center [256, 266] width 512 height 532
click at [272, 217] on div "Lien $6,689.00" at bounding box center [244, 228] width 369 height 22
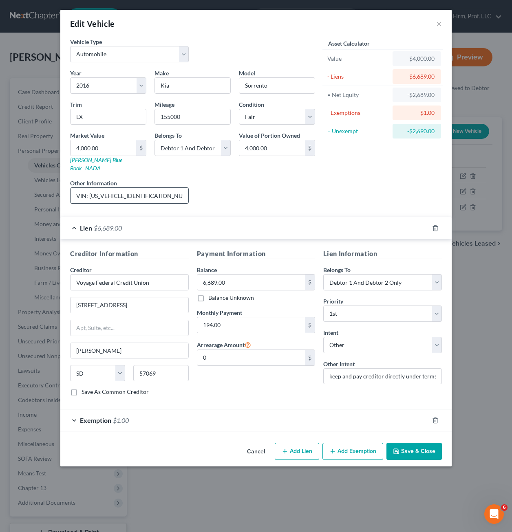
drag, startPoint x: 148, startPoint y: 188, endPoint x: 90, endPoint y: 189, distance: 58.3
click at [90, 189] on input "VIN: [US_VEHICLE_IDENTIFICATION_NUMBER], price based on [DOMAIN_NAME] and [DOMA…" at bounding box center [130, 195] width 118 height 15
click at [265, 446] on button "Cancel" at bounding box center [256, 452] width 31 height 16
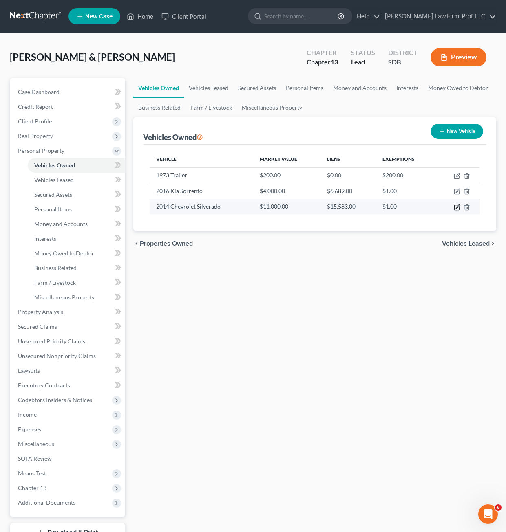
click at [460, 210] on icon "button" at bounding box center [457, 207] width 7 height 7
select select "0"
select select "12"
select select "3"
select select "2"
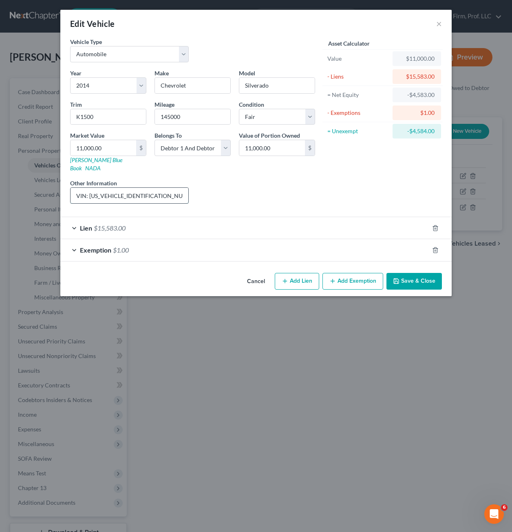
click at [126, 191] on input "VIN: [US_VEHICLE_IDENTIFICATION_NUMBER], significant repairs needed: body damag…" at bounding box center [130, 195] width 118 height 15
drag, startPoint x: 122, startPoint y: 177, endPoint x: 413, endPoint y: 62, distance: 312.6
click at [351, 221] on div "Lien $15,583.00" at bounding box center [244, 228] width 369 height 22
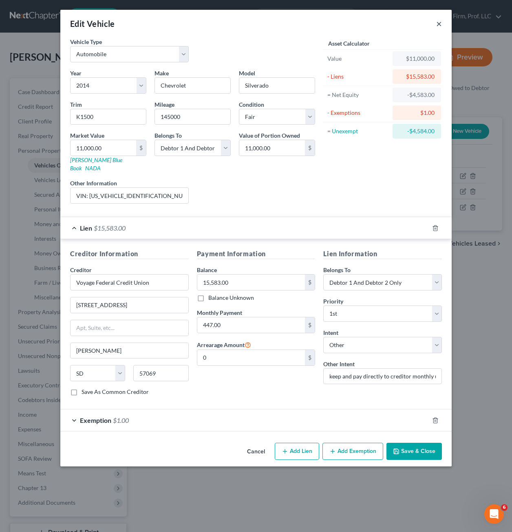
drag, startPoint x: 440, startPoint y: 20, endPoint x: 467, endPoint y: 115, distance: 98.3
click at [440, 20] on button "×" at bounding box center [439, 24] width 6 height 10
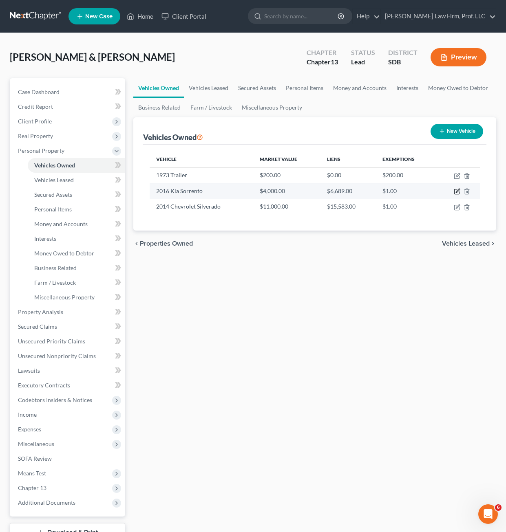
click at [456, 193] on icon "button" at bounding box center [458, 191] width 4 height 4
select select "0"
select select "10"
select select "3"
select select "2"
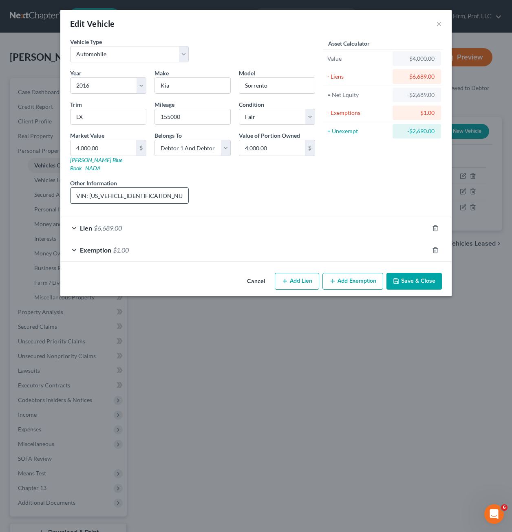
click at [110, 194] on input "VIN: [US_VEHICLE_IDENTIFICATION_NUMBER], price based on [DOMAIN_NAME] and [DOMA…" at bounding box center [130, 195] width 118 height 15
click at [109, 194] on input "VIN: [US_VEHICLE_IDENTIFICATION_NUMBER], price based on [DOMAIN_NAME] and [DOMA…" at bounding box center [130, 195] width 118 height 15
click at [429, 273] on button "Save & Close" at bounding box center [414, 281] width 55 height 17
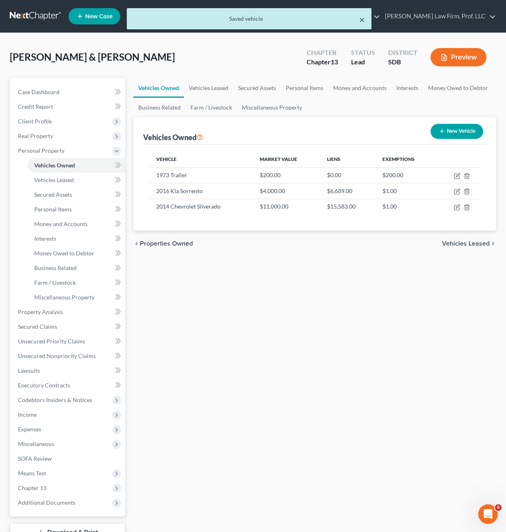
click at [362, 17] on button "×" at bounding box center [362, 20] width 6 height 10
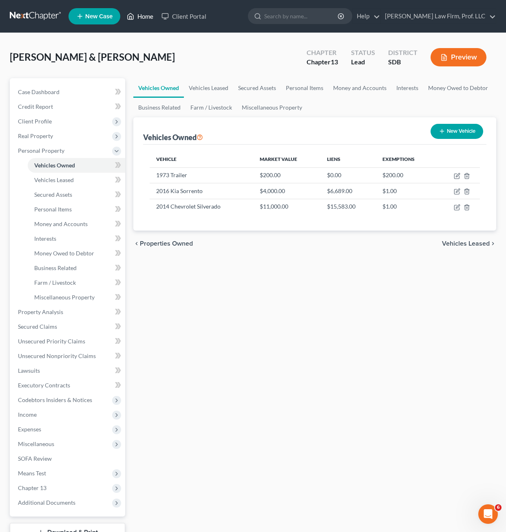
click at [130, 19] on icon at bounding box center [130, 16] width 7 height 10
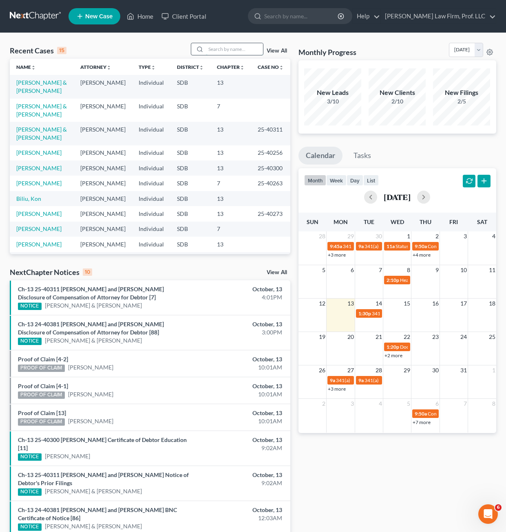
click at [218, 52] on input "search" at bounding box center [234, 49] width 57 height 12
type input "[PERSON_NAME]"
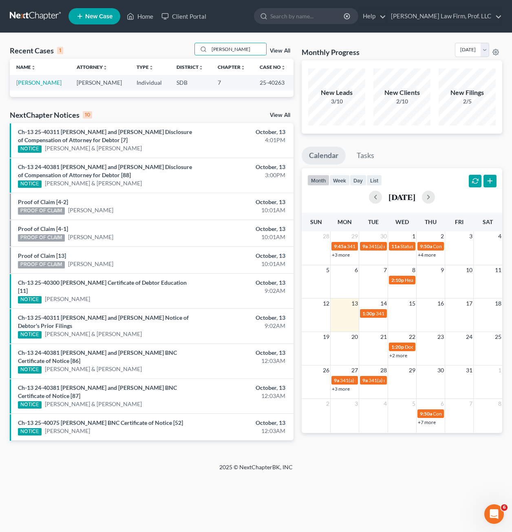
click at [37, 86] on td "[PERSON_NAME]" at bounding box center [40, 82] width 60 height 15
click at [36, 86] on link "[PERSON_NAME]" at bounding box center [38, 82] width 45 height 7
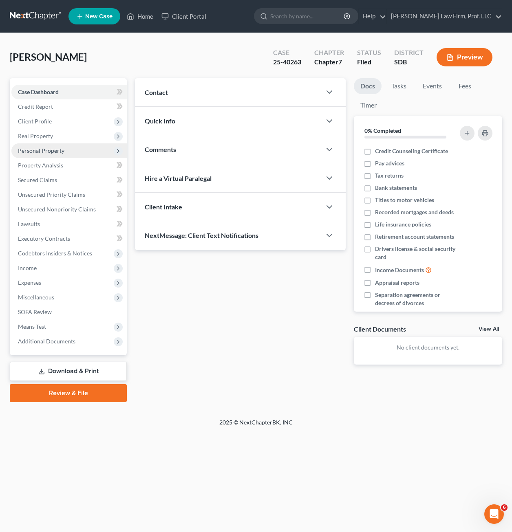
click at [51, 153] on span "Personal Property" at bounding box center [41, 150] width 46 height 7
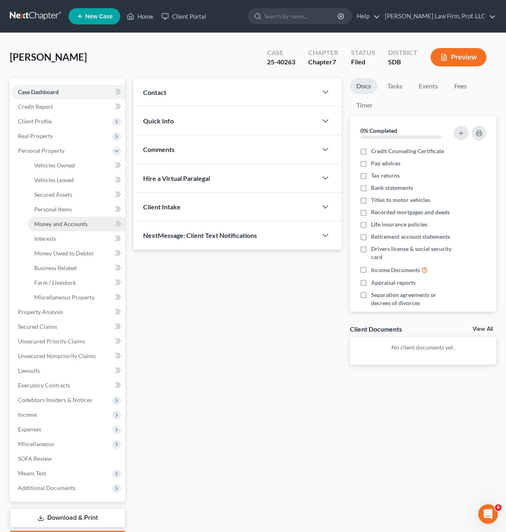
click at [60, 226] on span "Money and Accounts" at bounding box center [60, 224] width 53 height 7
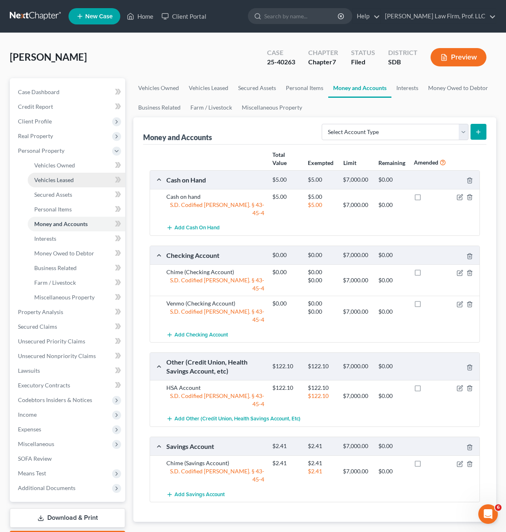
click at [52, 173] on link "Vehicles Leased" at bounding box center [76, 180] width 97 height 15
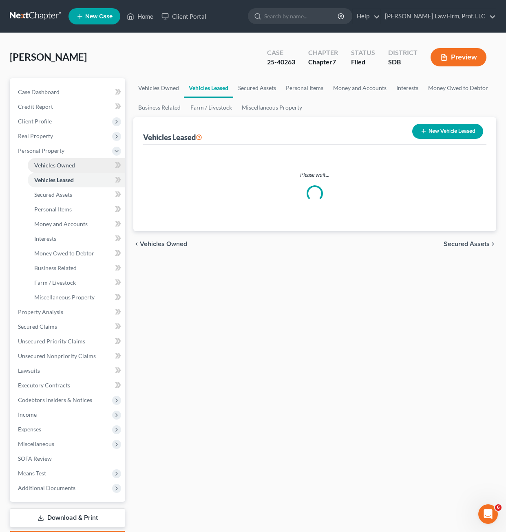
click at [57, 166] on span "Vehicles Owned" at bounding box center [54, 165] width 41 height 7
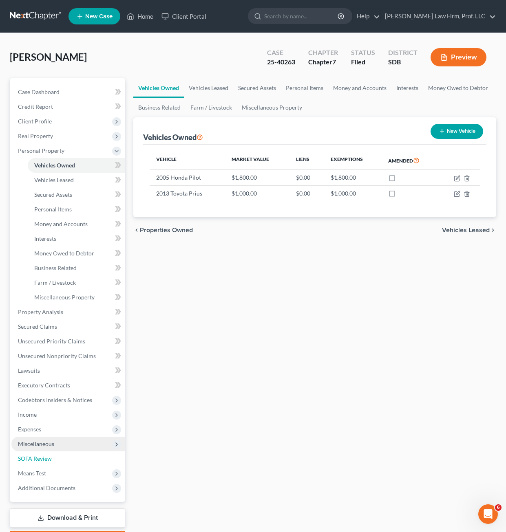
drag, startPoint x: 31, startPoint y: 451, endPoint x: 33, endPoint y: 444, distance: 7.2
click at [31, 452] on link "SOFA Review" at bounding box center [68, 459] width 114 height 15
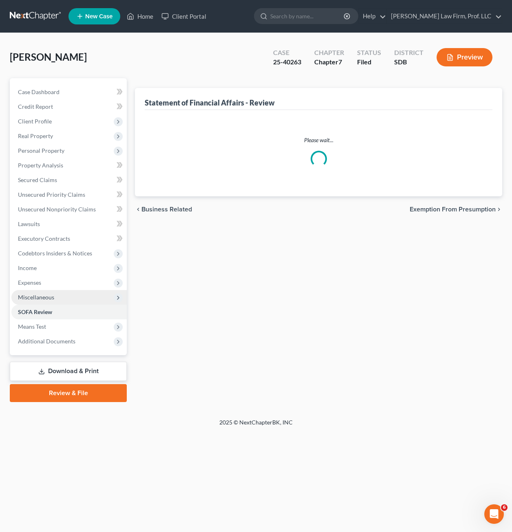
click at [35, 442] on div "Home New Case Client Portal [PERSON_NAME] Law Firm, Prof. LLC [PERSON_NAME][EMA…" at bounding box center [256, 266] width 512 height 532
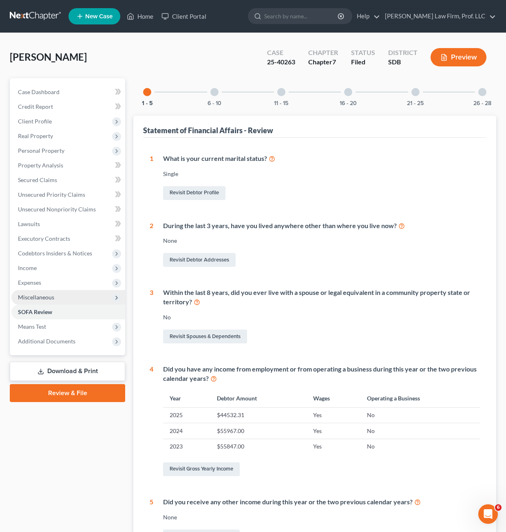
click at [29, 293] on span "Miscellaneous" at bounding box center [68, 297] width 114 height 15
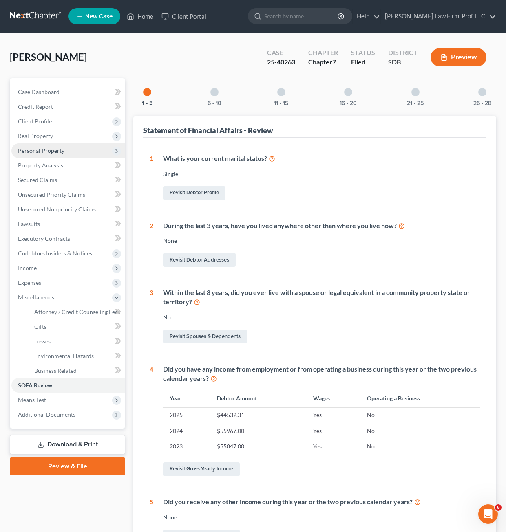
click at [51, 148] on span "Personal Property" at bounding box center [41, 150] width 46 height 7
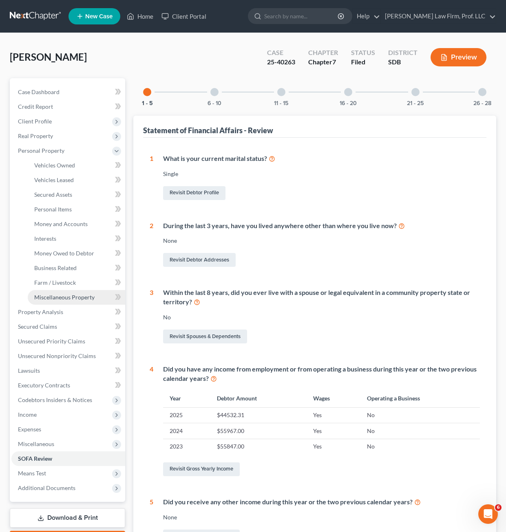
click at [71, 297] on span "Miscellaneous Property" at bounding box center [64, 297] width 60 height 7
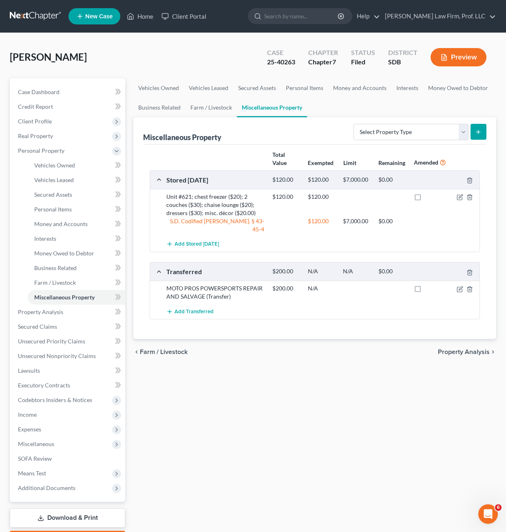
click at [383, 384] on div "Vehicles Owned Vehicles Leased Secured Assets Personal Items Money and Accounts…" at bounding box center [314, 313] width 371 height 471
drag, startPoint x: 334, startPoint y: 389, endPoint x: 337, endPoint y: 379, distance: 10.2
click at [338, 381] on div "Vehicles Owned Vehicles Leased Secured Assets Personal Items Money and Accounts…" at bounding box center [314, 313] width 371 height 471
drag, startPoint x: 139, startPoint y: 25, endPoint x: 133, endPoint y: 21, distance: 7.8
click at [137, 24] on ul "New Case Home Client Portal - No Result - See all results Or Press Enter... Hel…" at bounding box center [282, 16] width 428 height 21
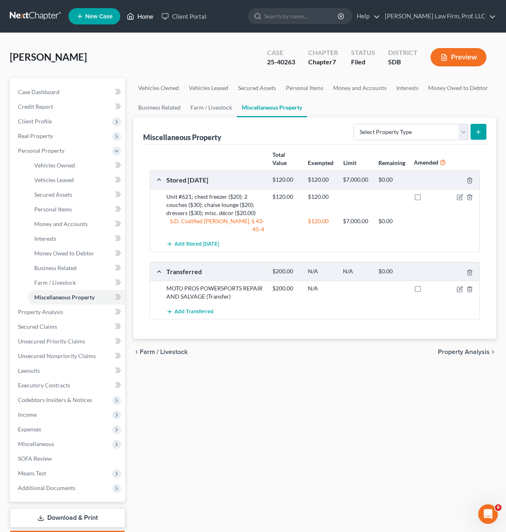
click at [133, 21] on link "Home" at bounding box center [140, 16] width 35 height 15
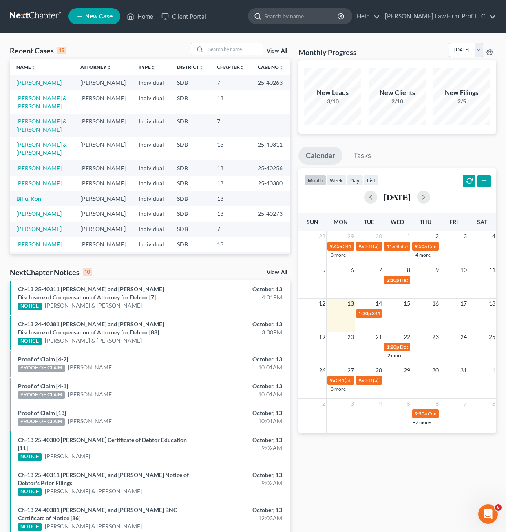
click at [331, 19] on input "search" at bounding box center [301, 16] width 75 height 15
click at [369, 314] on span "1:30p" at bounding box center [364, 314] width 13 height 6
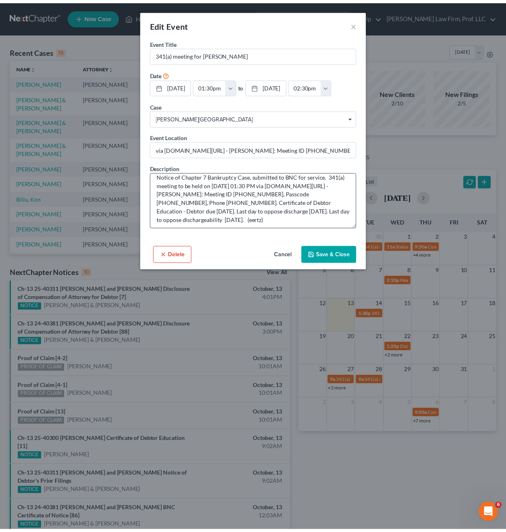
scroll to position [9, 0]
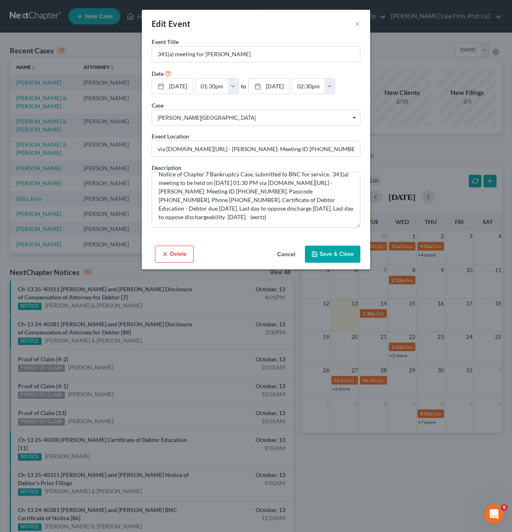
click at [287, 263] on button "Cancel" at bounding box center [286, 255] width 31 height 16
